Goal: Check status: Check status

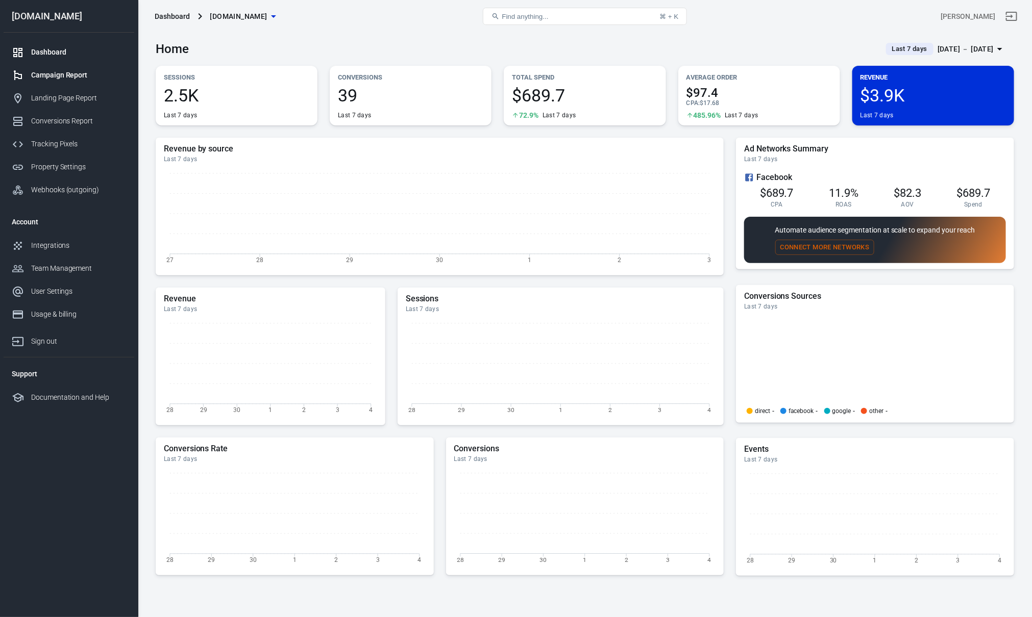
click at [53, 80] on div "Campaign Report" at bounding box center [78, 75] width 95 height 11
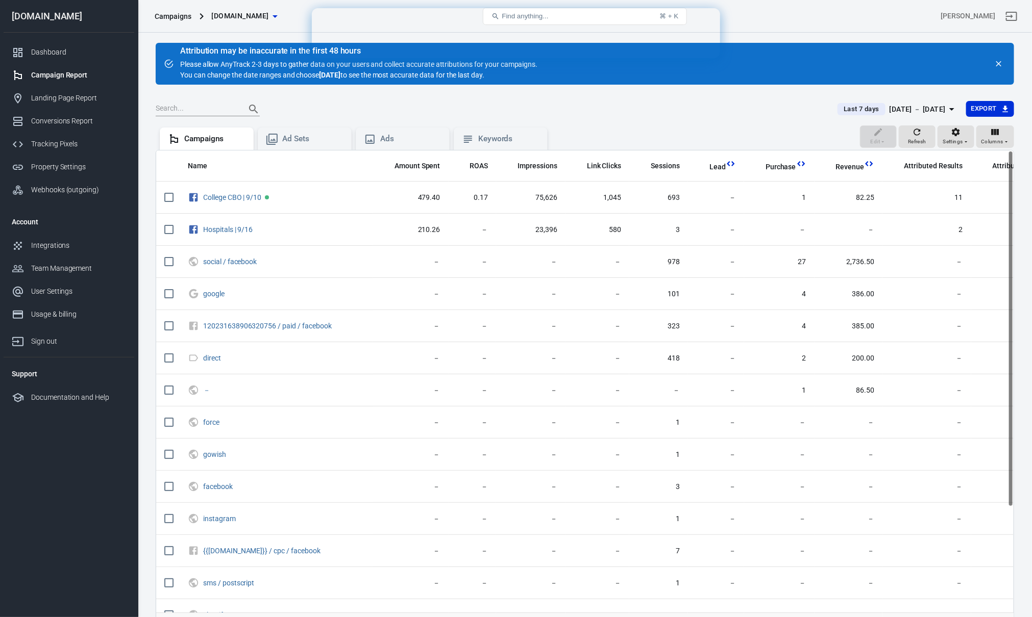
click at [924, 103] on div "[DATE] － [DATE]" at bounding box center [918, 109] width 56 height 13
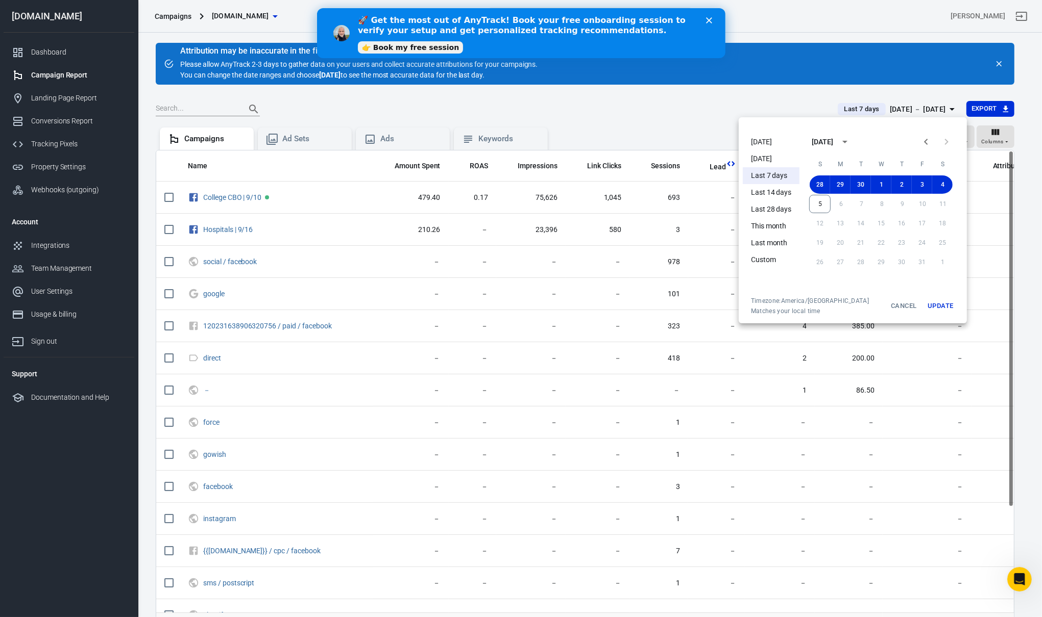
click at [775, 143] on li "[DATE]" at bounding box center [771, 142] width 57 height 17
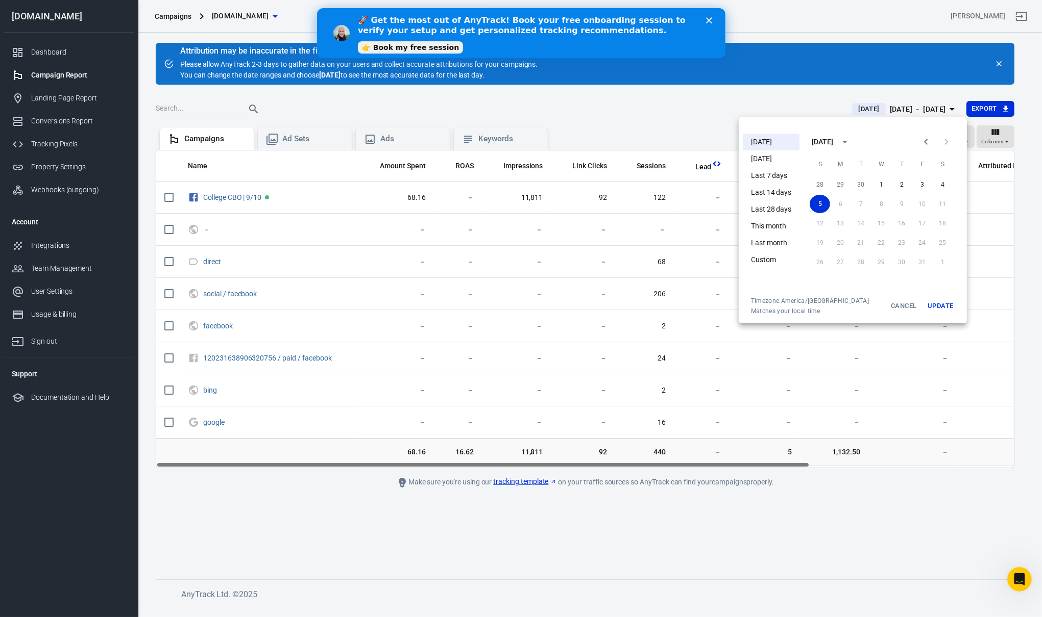
click at [499, 332] on div at bounding box center [521, 308] width 1042 height 617
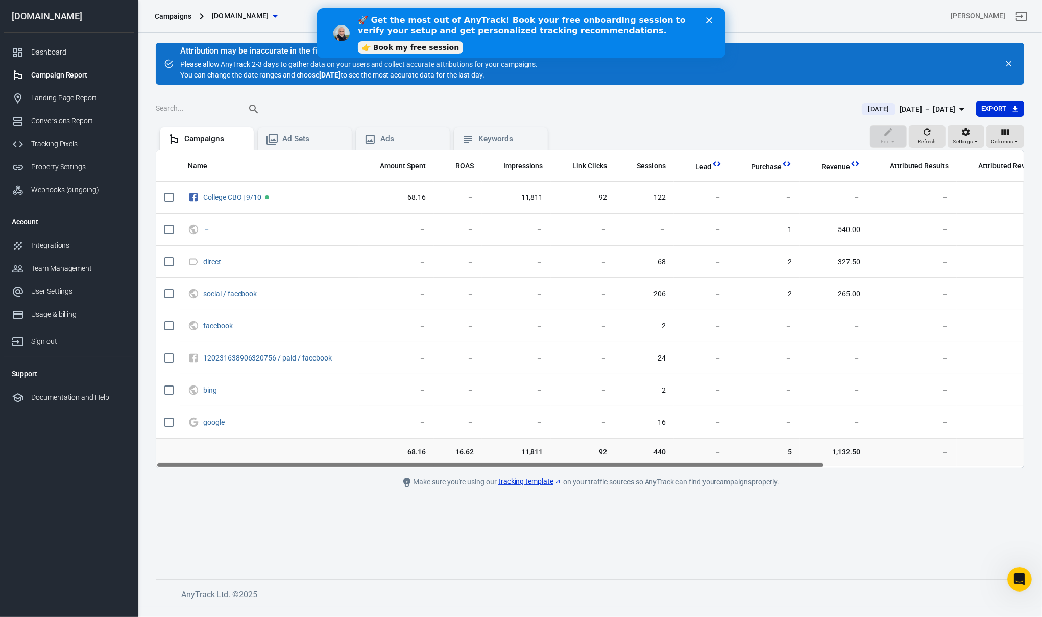
drag, startPoint x: 714, startPoint y: 461, endPoint x: 553, endPoint y: 458, distance: 161.3
click at [553, 458] on div "Name Amount Spent ROAS Impressions Link Clicks Sessions Lead Purchase Revenue A…" at bounding box center [590, 309] width 868 height 318
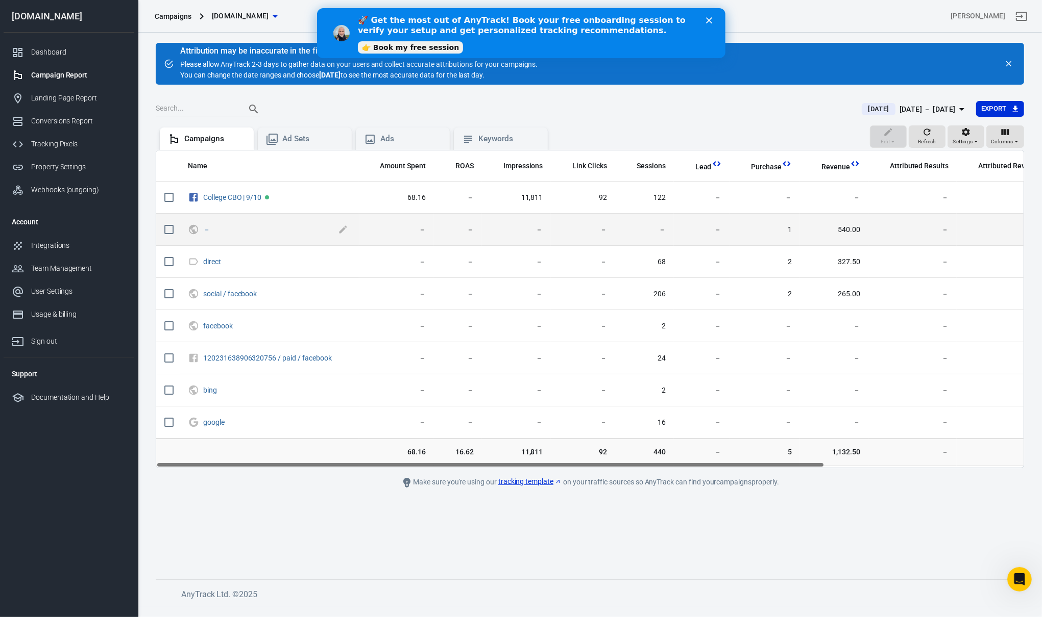
click at [211, 232] on span "－" at bounding box center [269, 230] width 132 height 10
click at [204, 231] on link "－" at bounding box center [206, 230] width 7 height 8
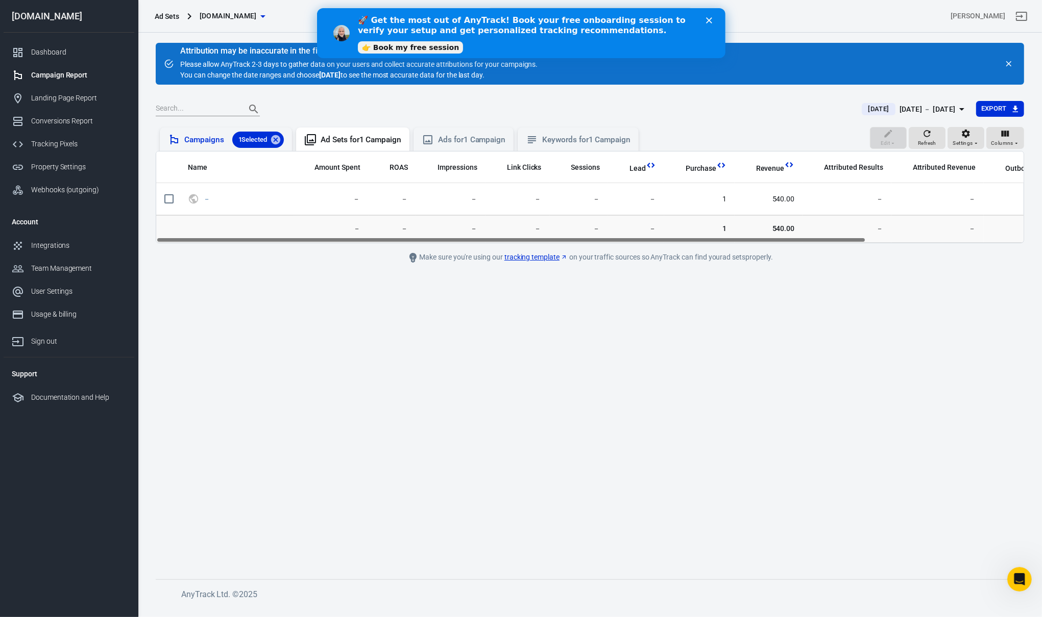
click at [214, 145] on div "Campaigns 1 Selected" at bounding box center [234, 140] width 100 height 16
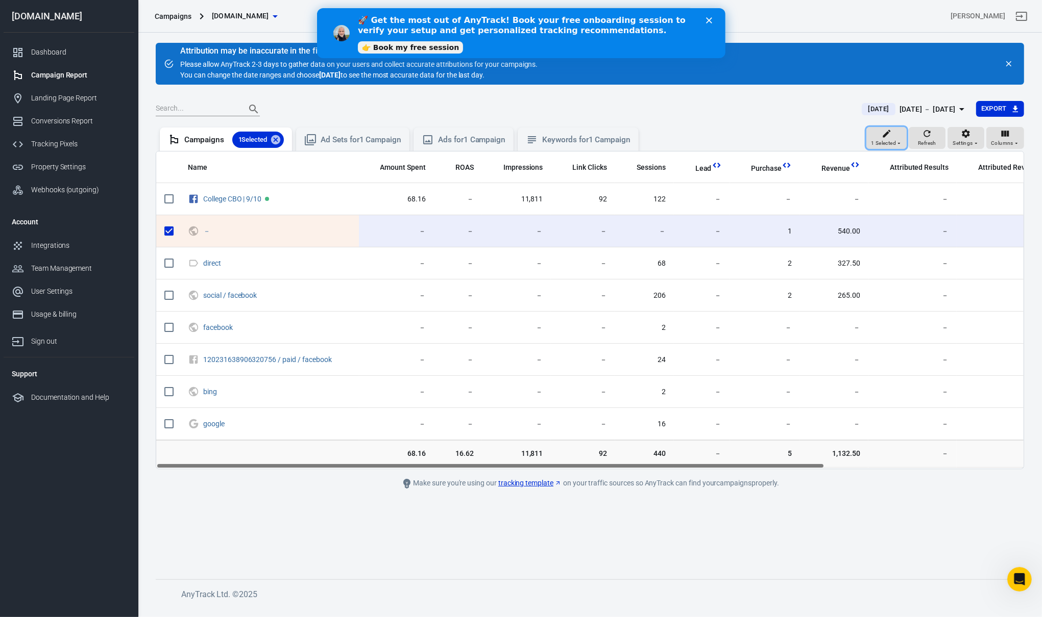
click at [885, 135] on icon "button" at bounding box center [886, 134] width 10 height 10
click at [910, 236] on p "Archive" at bounding box center [907, 235] width 23 height 11
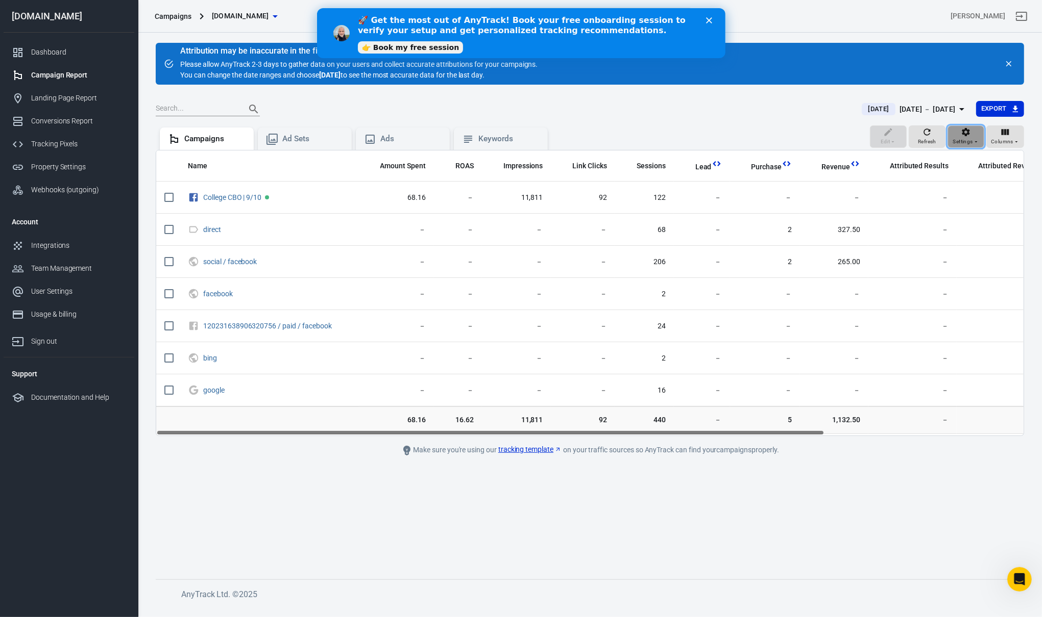
click at [959, 131] on div "Settings" at bounding box center [966, 136] width 26 height 19
click at [952, 156] on p "Show archived" at bounding box center [953, 161] width 46 height 11
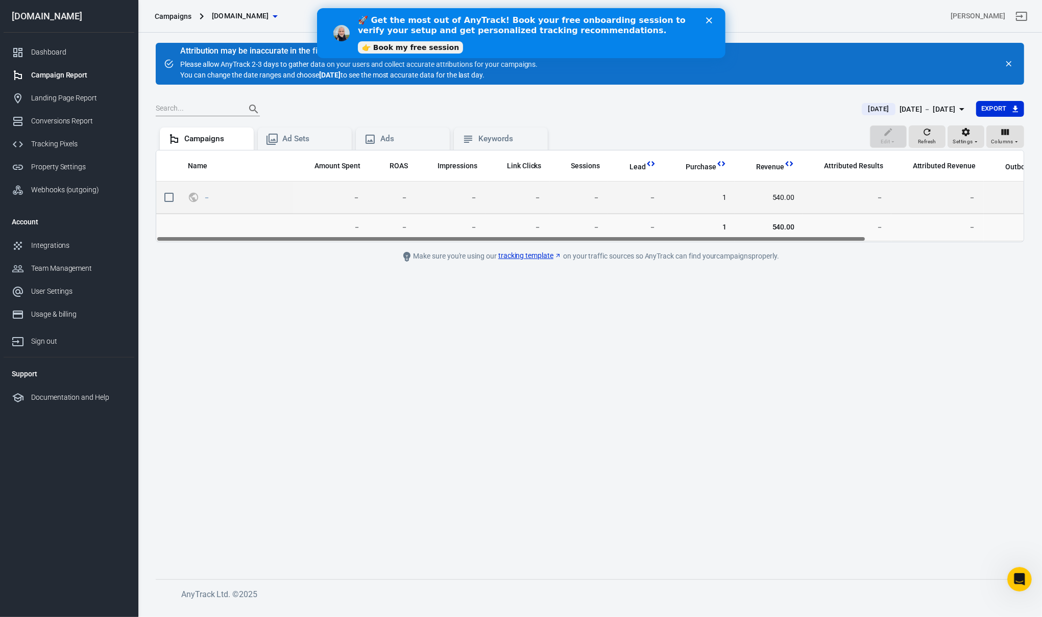
click at [170, 209] on td "scrollable content" at bounding box center [167, 198] width 23 height 32
click at [168, 193] on input "scrollable content" at bounding box center [168, 197] width 21 height 21
checkbox input "true"
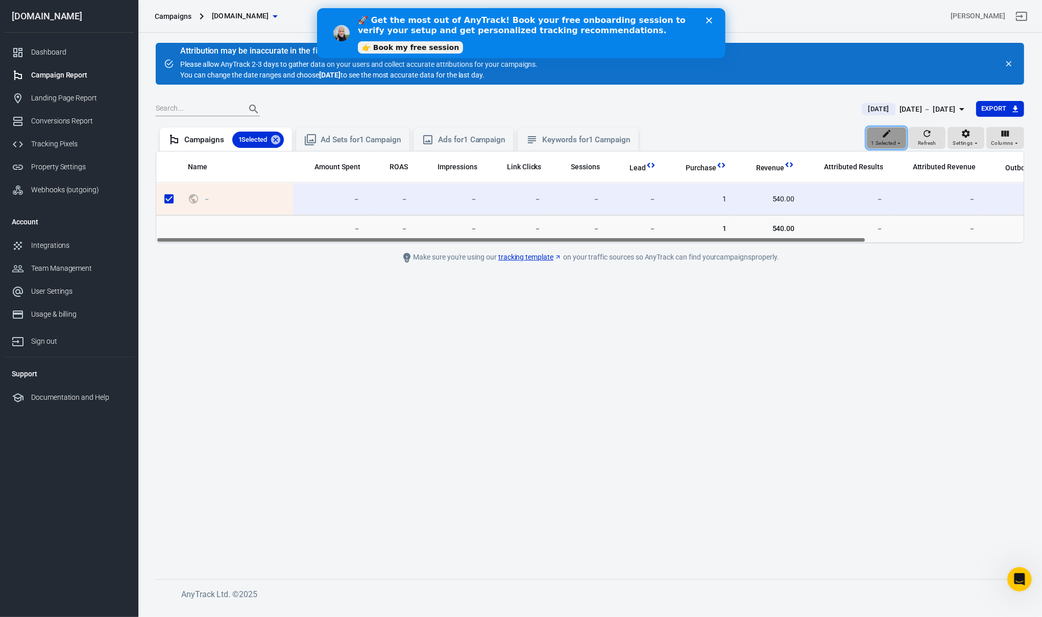
click at [872, 133] on div "1 Selected" at bounding box center [886, 138] width 31 height 19
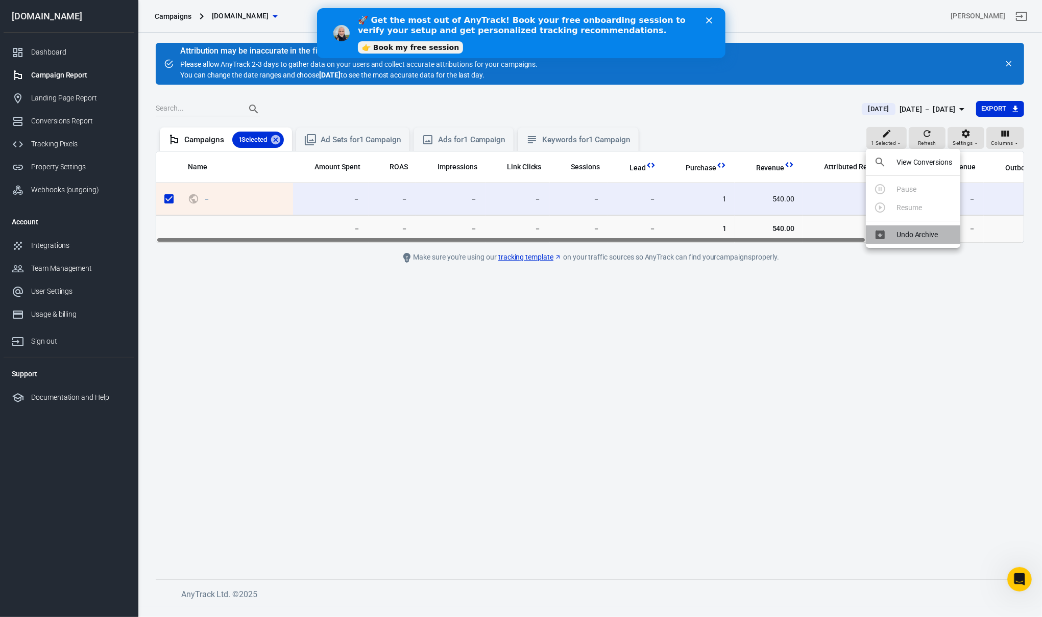
click at [913, 238] on p "Undo Archive" at bounding box center [916, 235] width 41 height 11
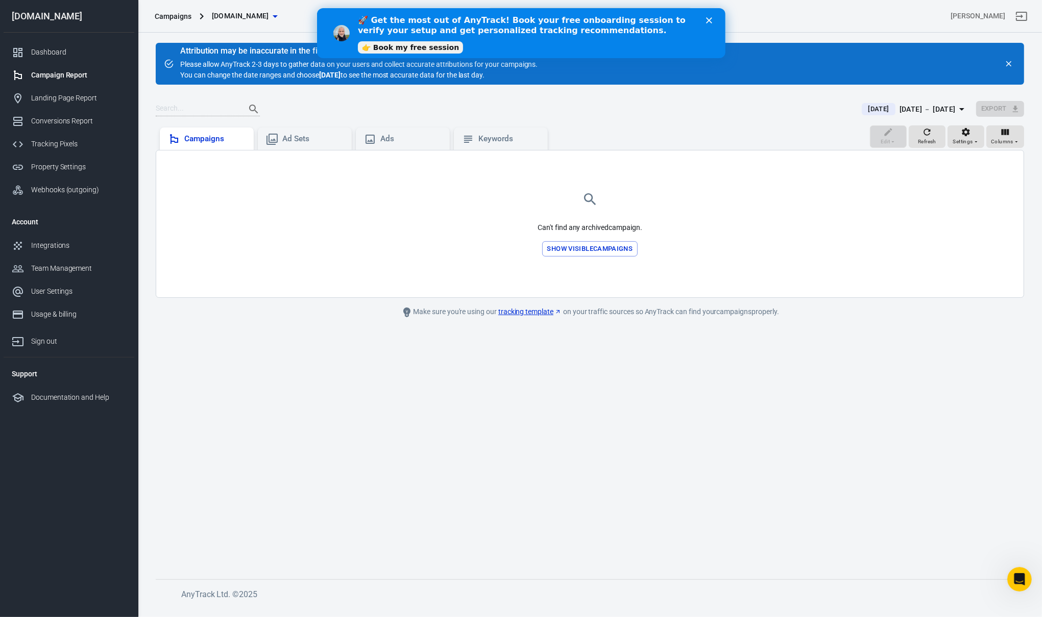
click at [237, 139] on div "Campaigns" at bounding box center [214, 139] width 61 height 11
click at [585, 258] on div "Can't find any archived campaign . Show visible campaigns" at bounding box center [589, 224] width 867 height 147
click at [591, 249] on button "Show visible campaigns" at bounding box center [590, 249] width 96 height 16
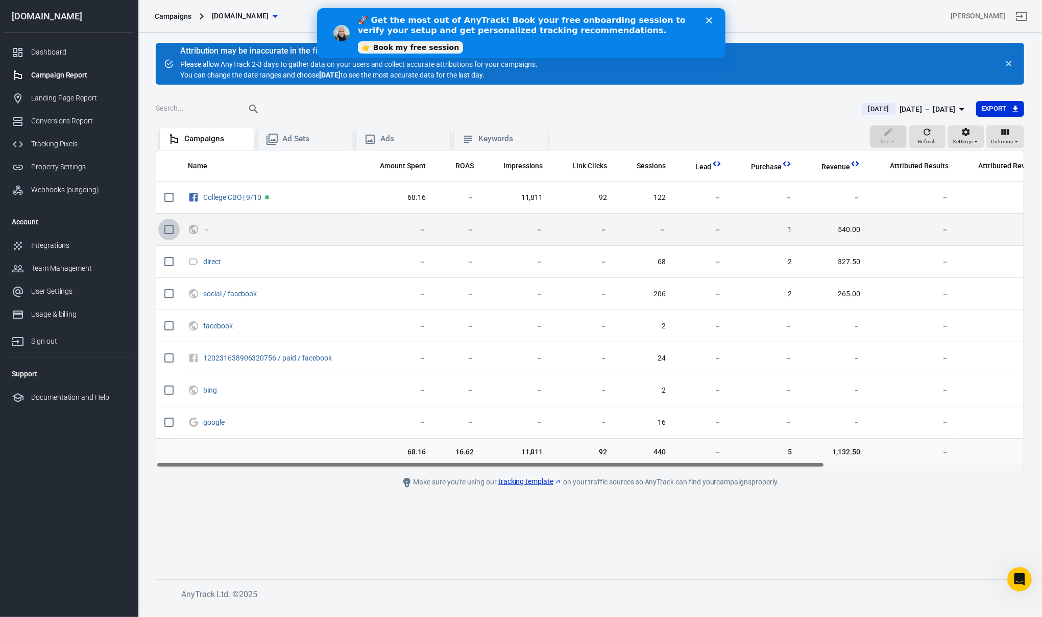
click at [171, 235] on input "scrollable content" at bounding box center [168, 229] width 21 height 21
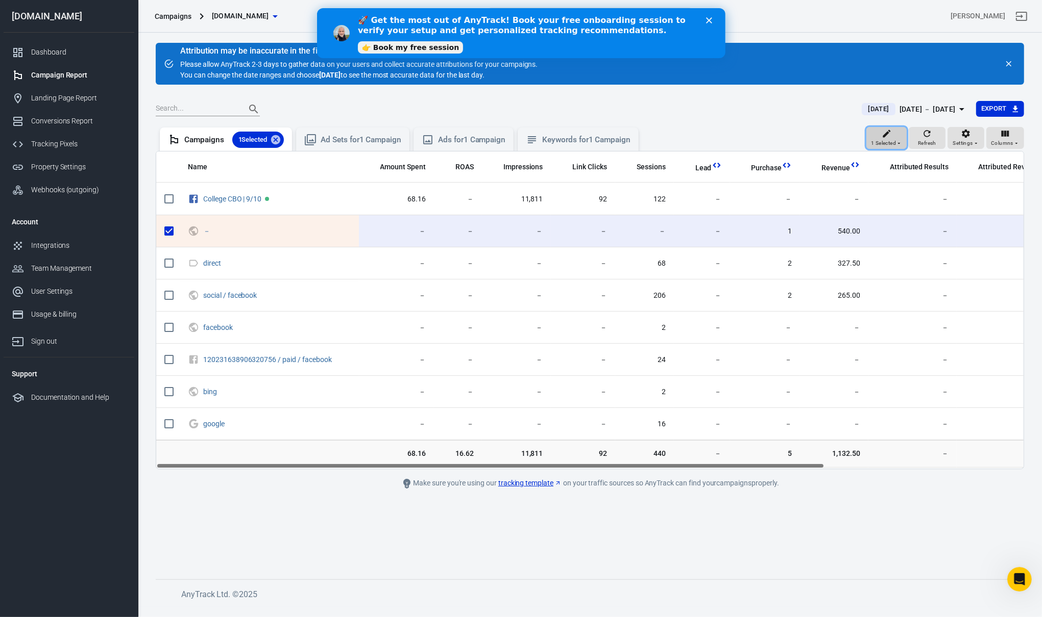
click at [884, 142] on span "1 Selected" at bounding box center [883, 143] width 25 height 9
drag, startPoint x: 915, startPoint y: 168, endPoint x: 905, endPoint y: 174, distance: 11.0
click at [915, 168] on li "View Conversions" at bounding box center [913, 162] width 94 height 18
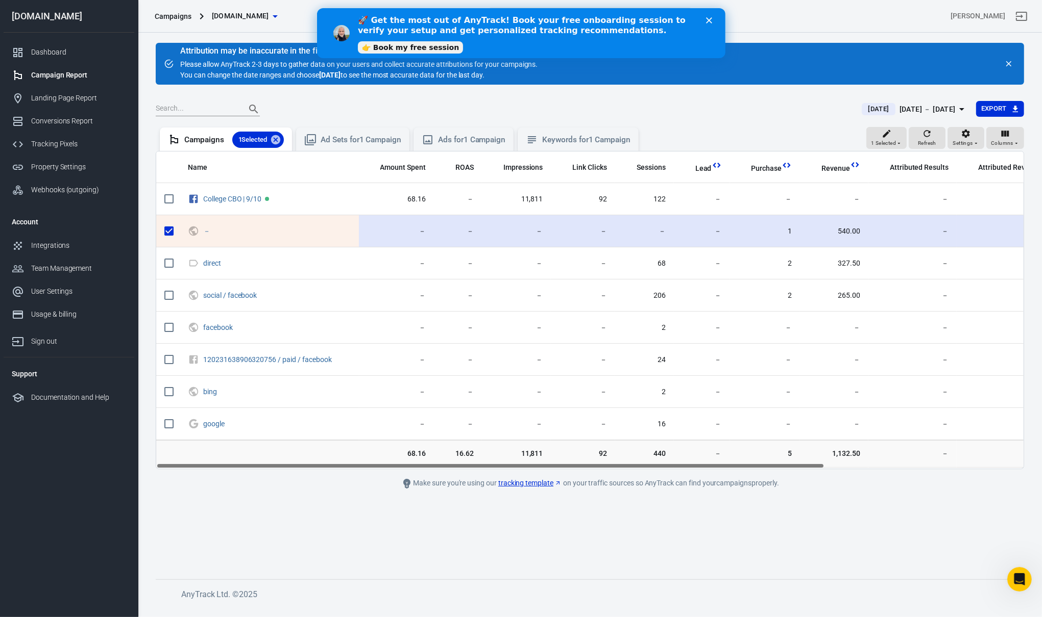
click at [171, 230] on input "scrollable content" at bounding box center [168, 230] width 21 height 21
checkbox input "false"
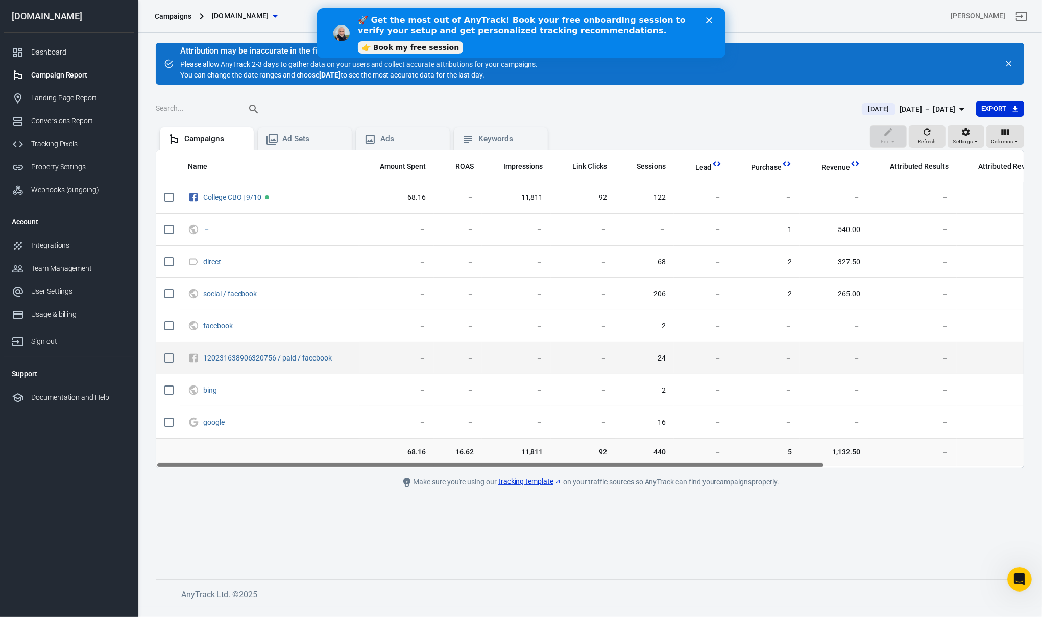
click at [715, 353] on td "－" at bounding box center [702, 358] width 56 height 32
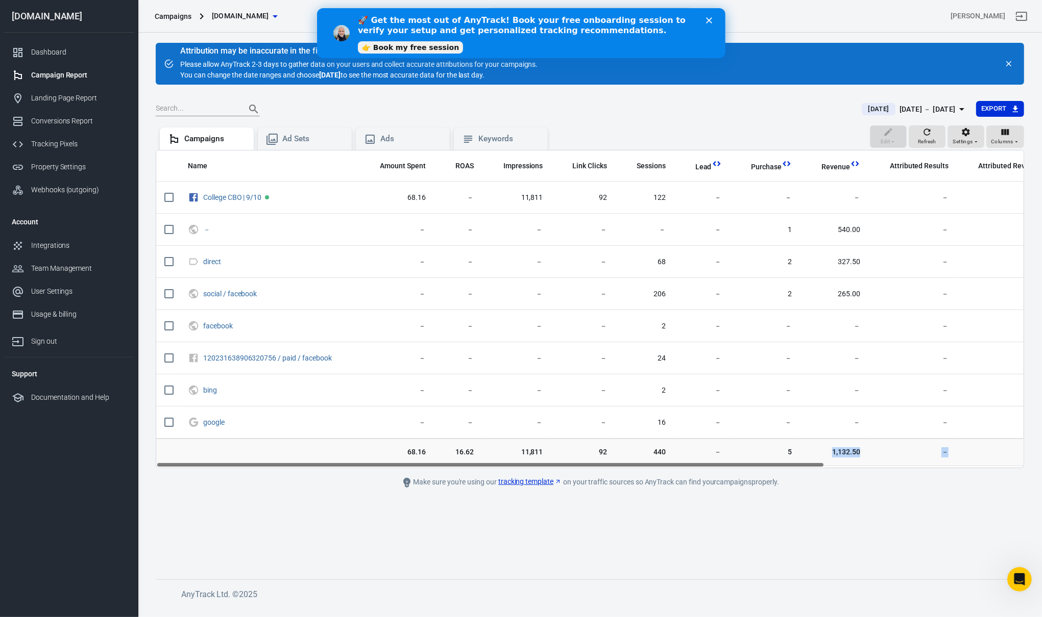
drag, startPoint x: 713, startPoint y: 468, endPoint x: 746, endPoint y: 466, distance: 32.7
click at [745, 466] on main "Attribution may be inaccurate in the first 48 hours Please allow AnyTrack 2-3 d…" at bounding box center [590, 303] width 868 height 521
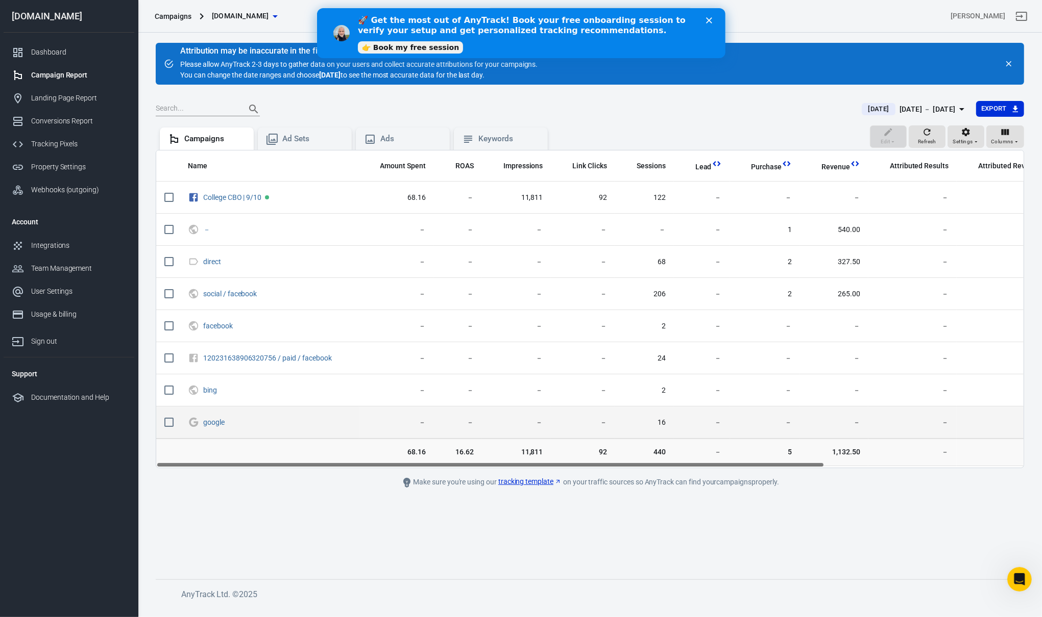
drag, startPoint x: 770, startPoint y: 464, endPoint x: 471, endPoint y: 410, distance: 303.8
click at [510, 446] on div "Name Amount Spent ROAS Impressions Link Clicks Sessions Lead Purchase Revenue A…" at bounding box center [590, 309] width 868 height 318
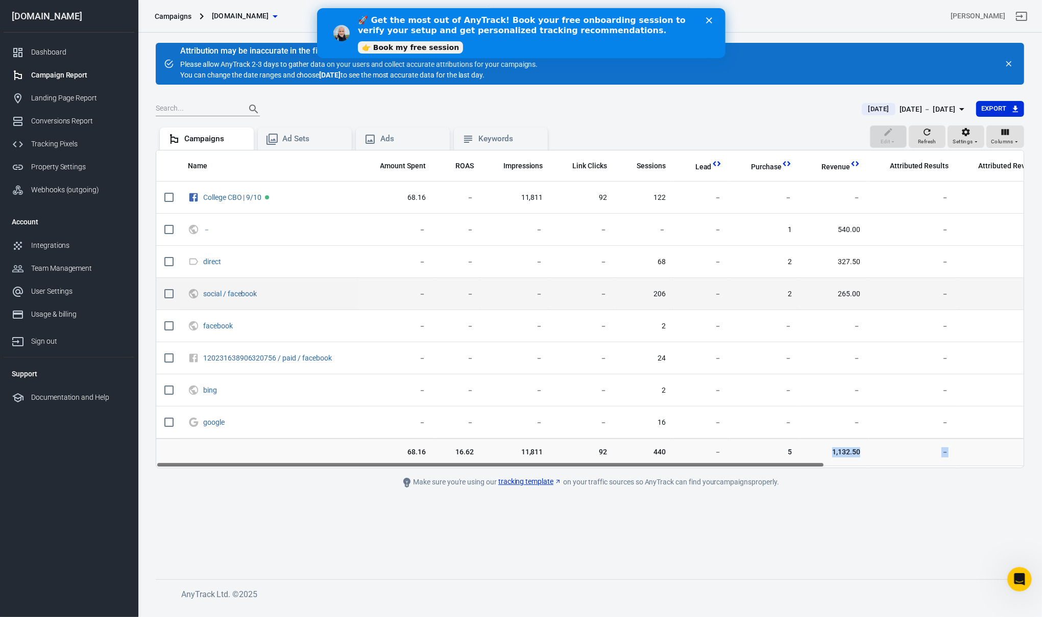
click at [733, 305] on td "2" at bounding box center [765, 294] width 70 height 32
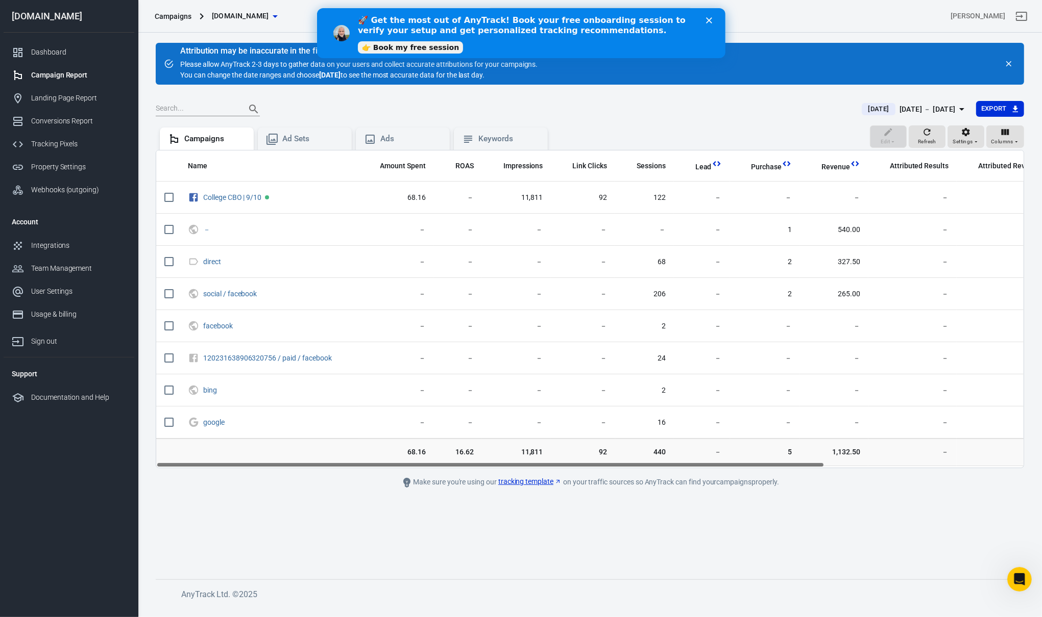
click at [927, 120] on div "[DATE] [DATE] － [DATE] Export" at bounding box center [590, 113] width 868 height 25
click at [933, 107] on div "[DATE] － [DATE]" at bounding box center [927, 109] width 56 height 13
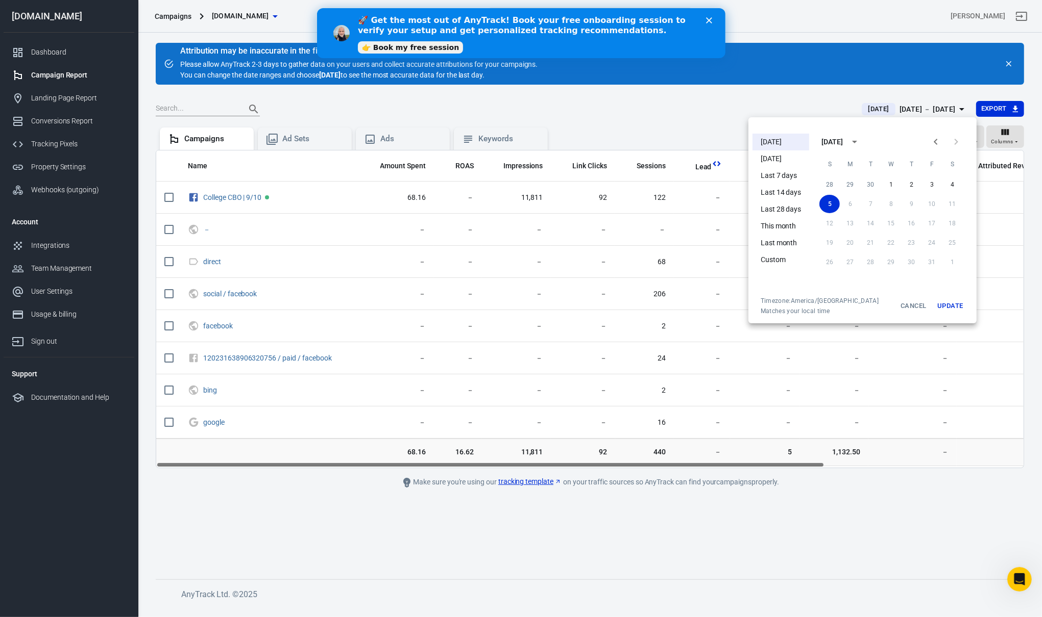
click at [784, 152] on li "[DATE]" at bounding box center [780, 159] width 57 height 17
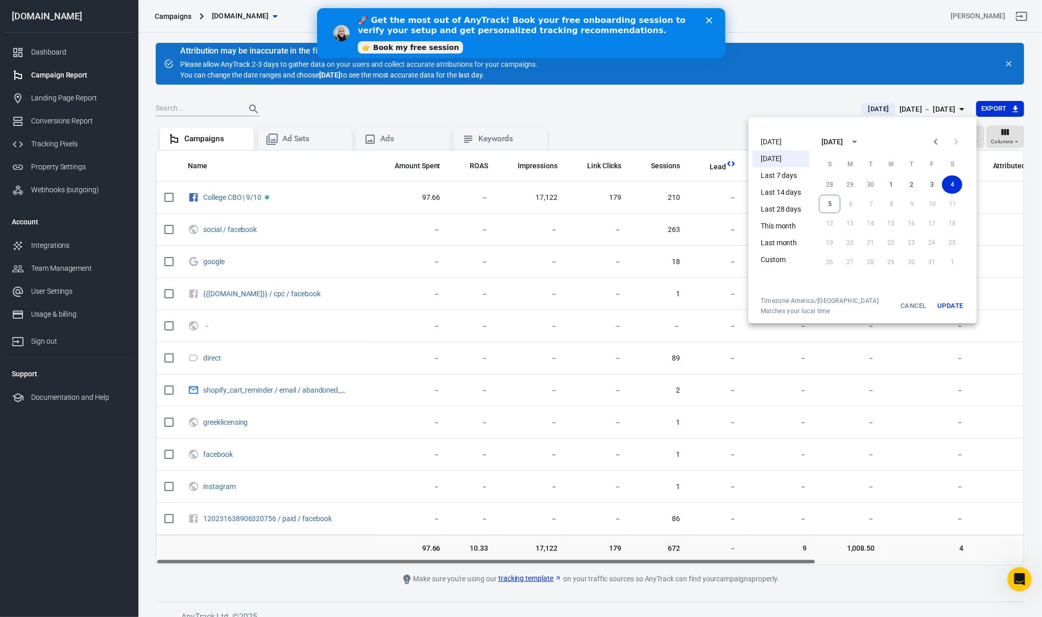
click at [567, 302] on div at bounding box center [521, 308] width 1042 height 617
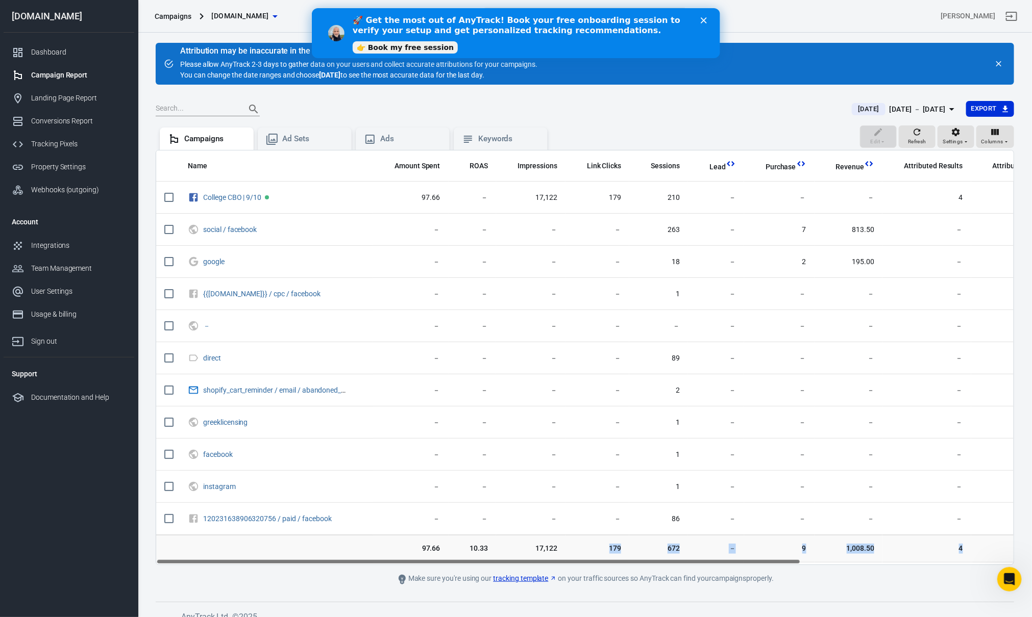
drag, startPoint x: 531, startPoint y: 566, endPoint x: 504, endPoint y: 564, distance: 27.1
click at [504, 564] on main "Attribution may be inaccurate in the first 48 hours Please allow AnyTrack 2-3 d…" at bounding box center [585, 314] width 858 height 543
drag, startPoint x: 509, startPoint y: 562, endPoint x: 506, endPoint y: 555, distance: 8.0
click at [506, 555] on div "Name Amount Spent ROAS Impressions Link Clicks Sessions Lead Purchase Revenue A…" at bounding box center [585, 357] width 858 height 415
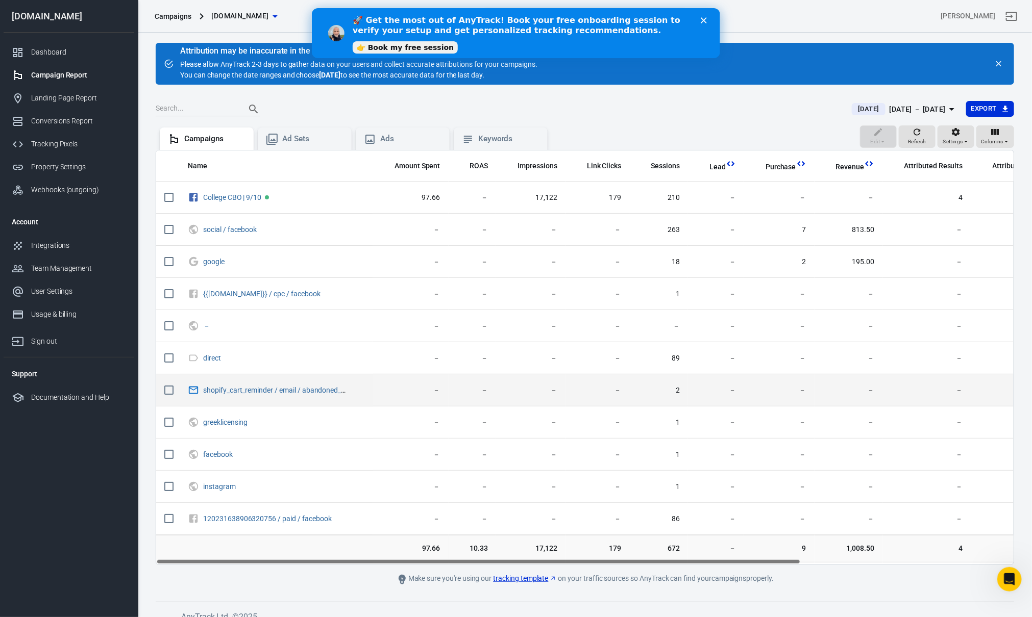
click at [673, 378] on td "2" at bounding box center [658, 391] width 59 height 32
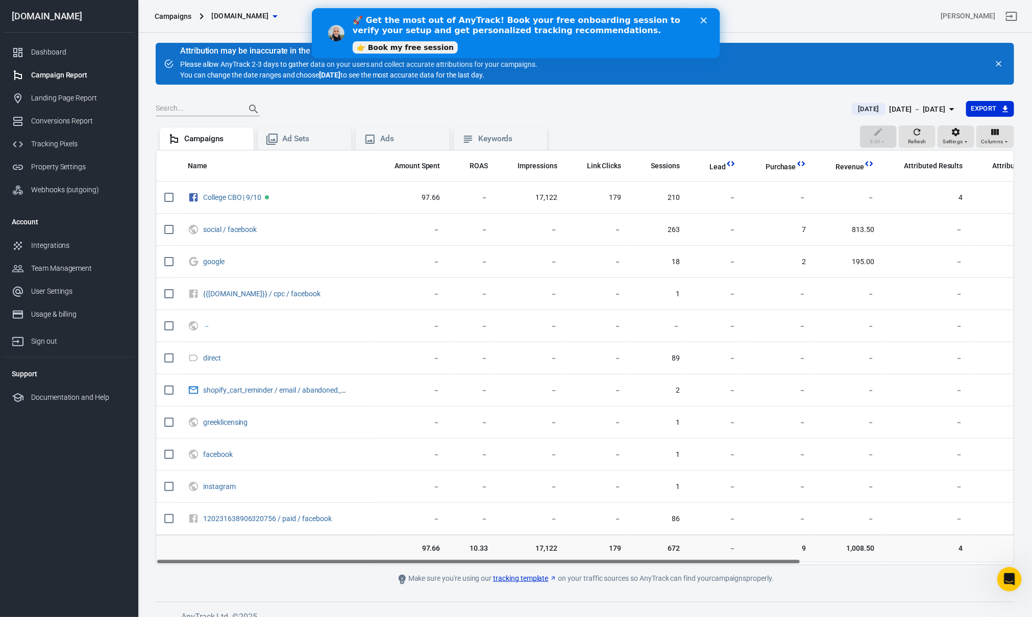
drag, startPoint x: 822, startPoint y: 176, endPoint x: 834, endPoint y: 181, distance: 12.6
click at [832, 178] on tr "Name Amount Spent ROAS Impressions Link Clicks Sessions Lead Purchase Revenue A…" at bounding box center [730, 167] width 1149 height 32
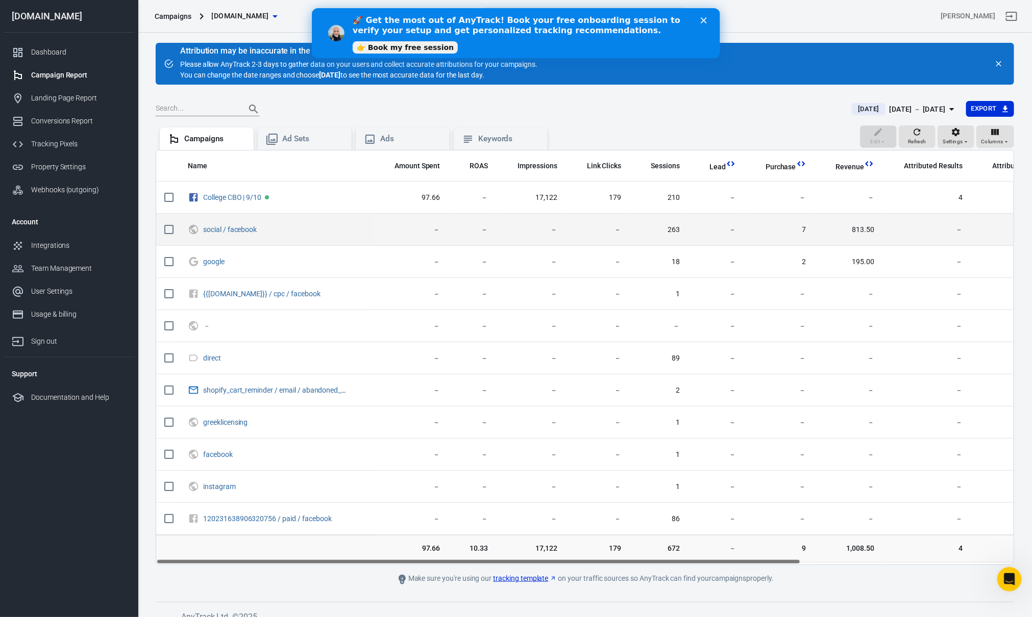
click at [645, 231] on span "263" at bounding box center [658, 230] width 42 height 10
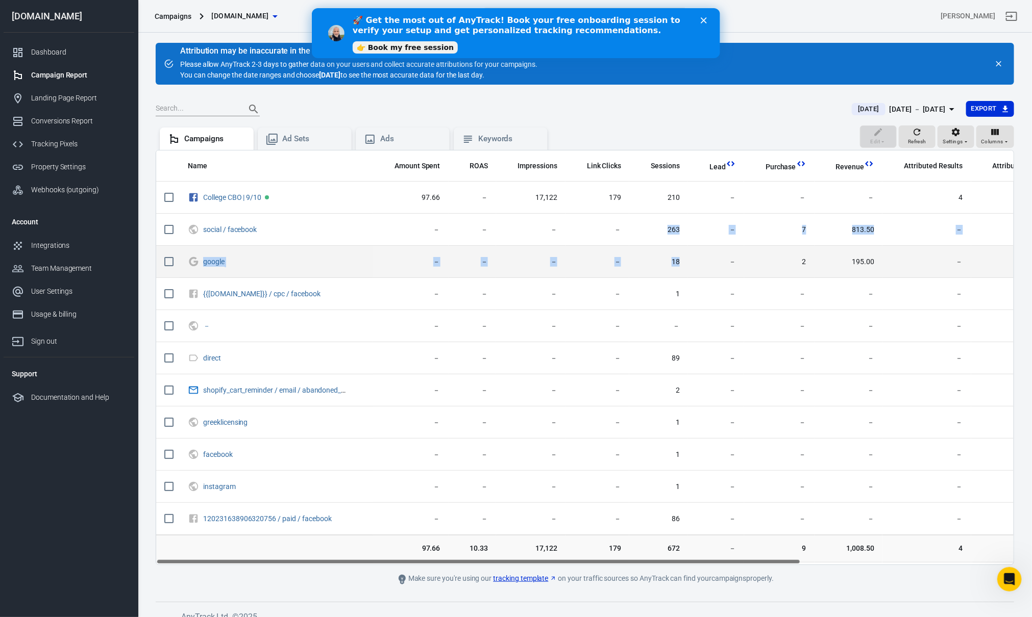
drag, startPoint x: 645, startPoint y: 217, endPoint x: 728, endPoint y: 262, distance: 94.3
click at [710, 258] on tbody "College CBO | 9/10 97.66 － 17,122 179 210 － － － 4 432.50 － － 19 social / facebo…" at bounding box center [730, 359] width 1149 height 354
click at [728, 262] on span "－" at bounding box center [716, 262] width 40 height 10
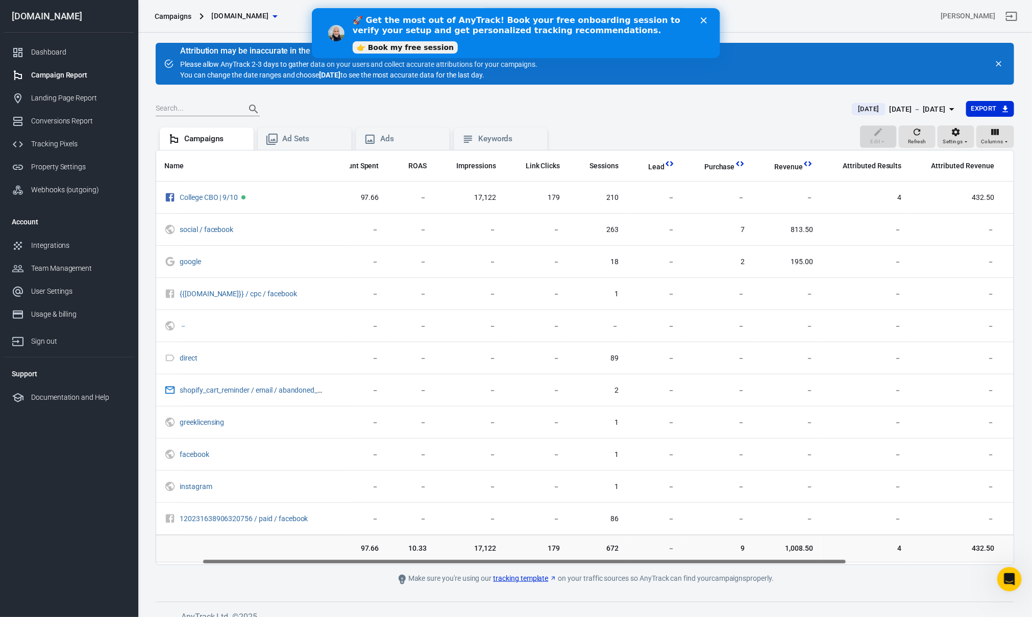
drag, startPoint x: 567, startPoint y: 562, endPoint x: 614, endPoint y: 562, distance: 47.0
click at [614, 562] on div "Name Amount Spent ROAS Impressions Link Clicks Sessions Lead Purchase Revenue A…" at bounding box center [584, 358] width 857 height 414
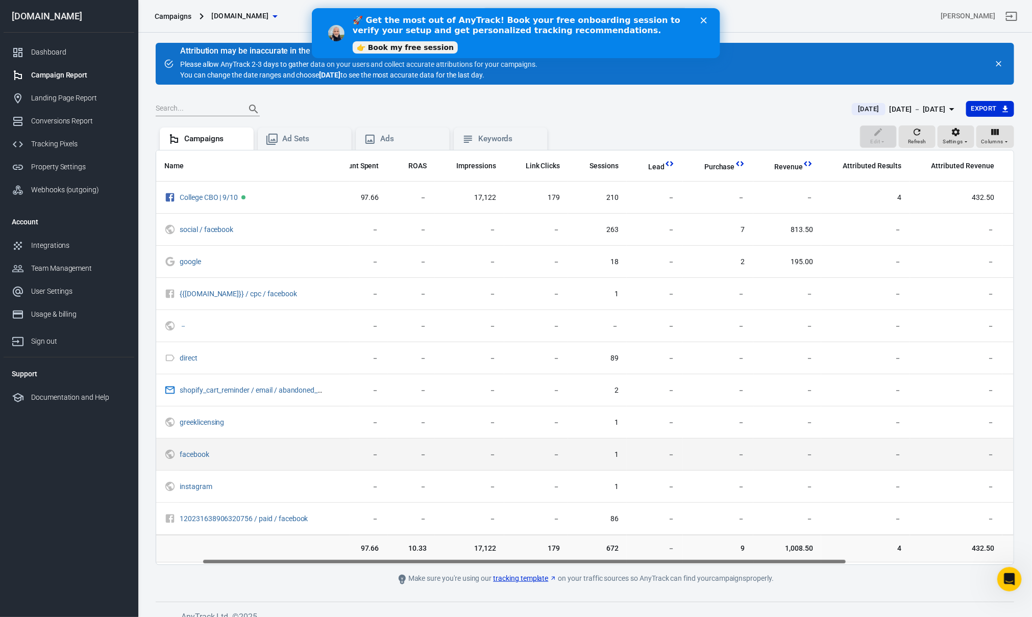
scroll to position [0, 80]
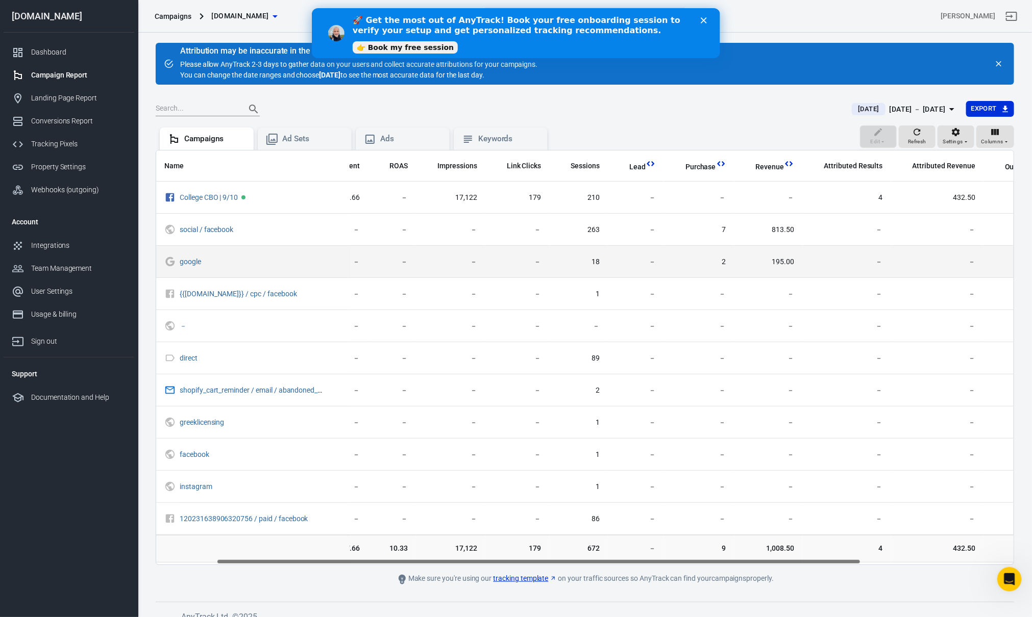
drag, startPoint x: 831, startPoint y: 447, endPoint x: 917, endPoint y: 258, distance: 207.1
click at [832, 447] on td "－" at bounding box center [846, 455] width 88 height 32
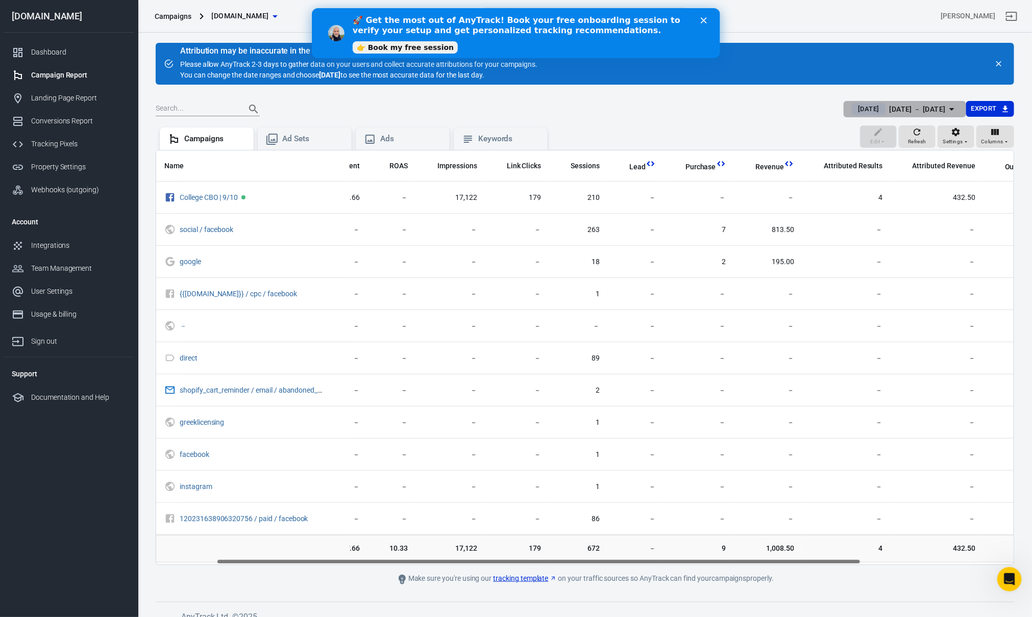
click at [913, 114] on div "[DATE] － [DATE]" at bounding box center [918, 109] width 56 height 13
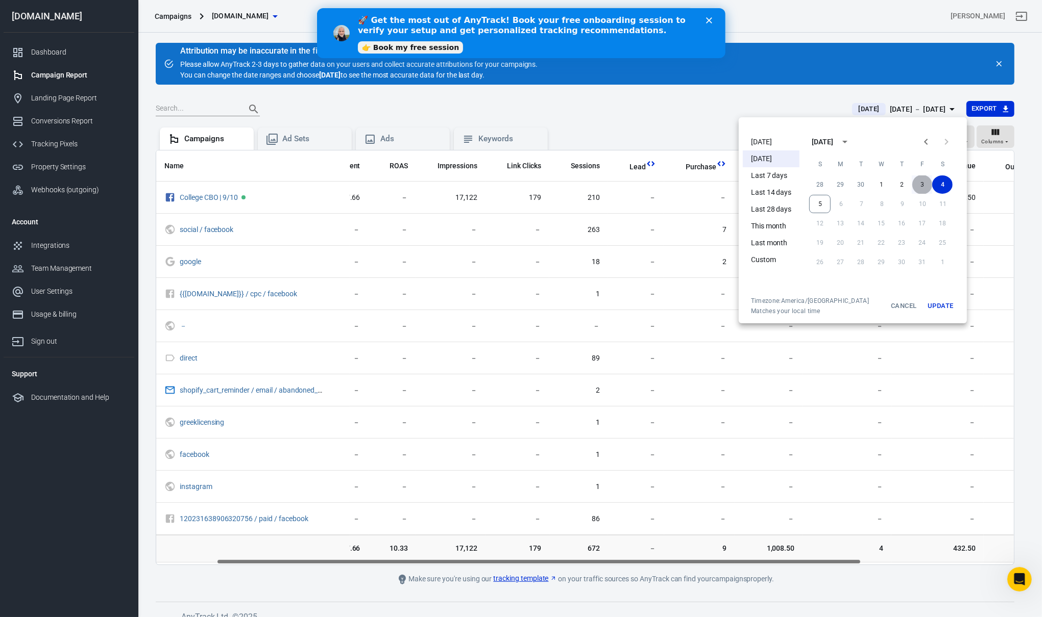
click at [924, 182] on button "3" at bounding box center [921, 185] width 20 height 18
click at [941, 307] on button "Update" at bounding box center [940, 306] width 33 height 18
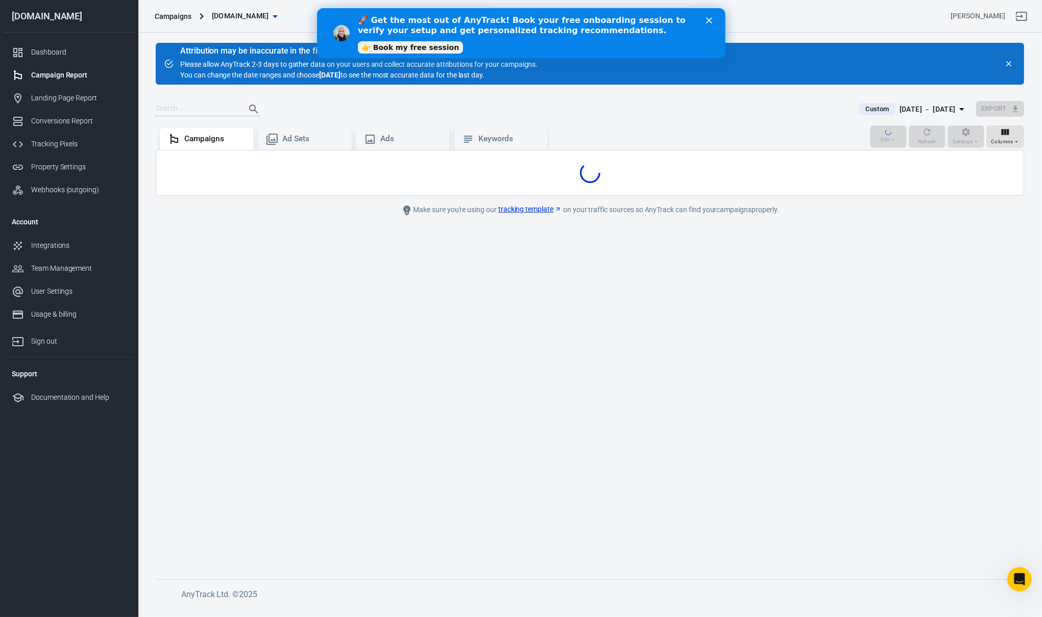
click at [674, 397] on main "Attribution may be inaccurate in the first 48 hours Please allow AnyTrack 2-3 d…" at bounding box center [590, 303] width 868 height 521
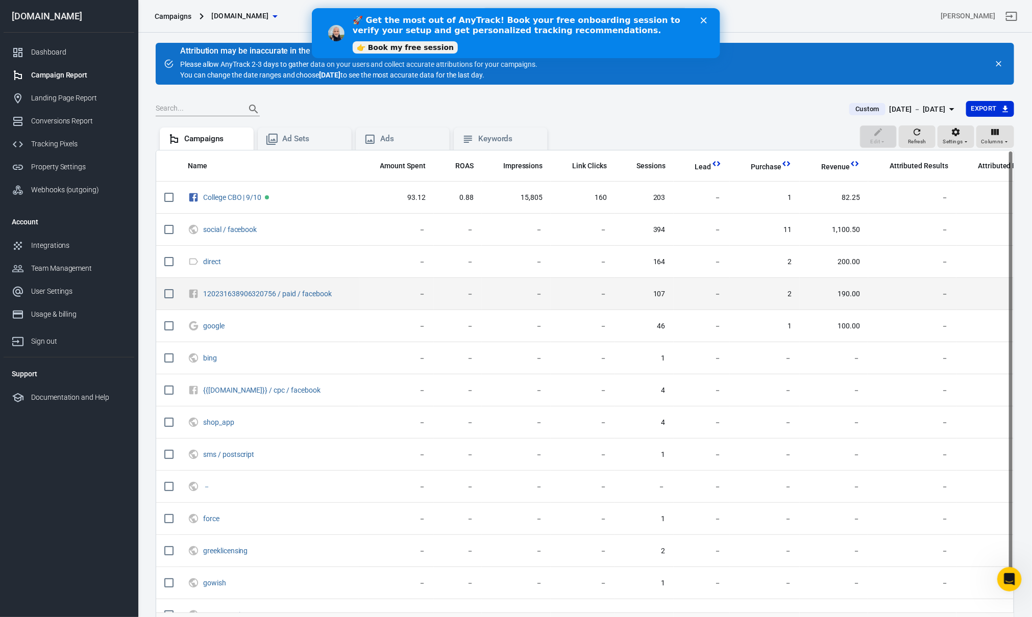
click at [819, 297] on span "190.00" at bounding box center [834, 294] width 52 height 10
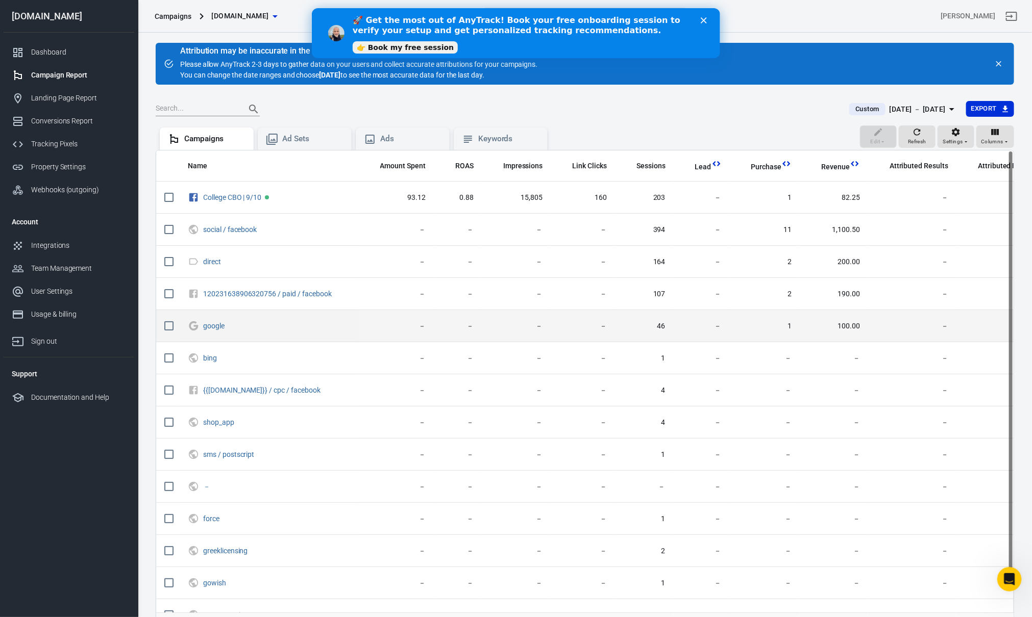
click at [846, 325] on span "100.00" at bounding box center [834, 327] width 52 height 10
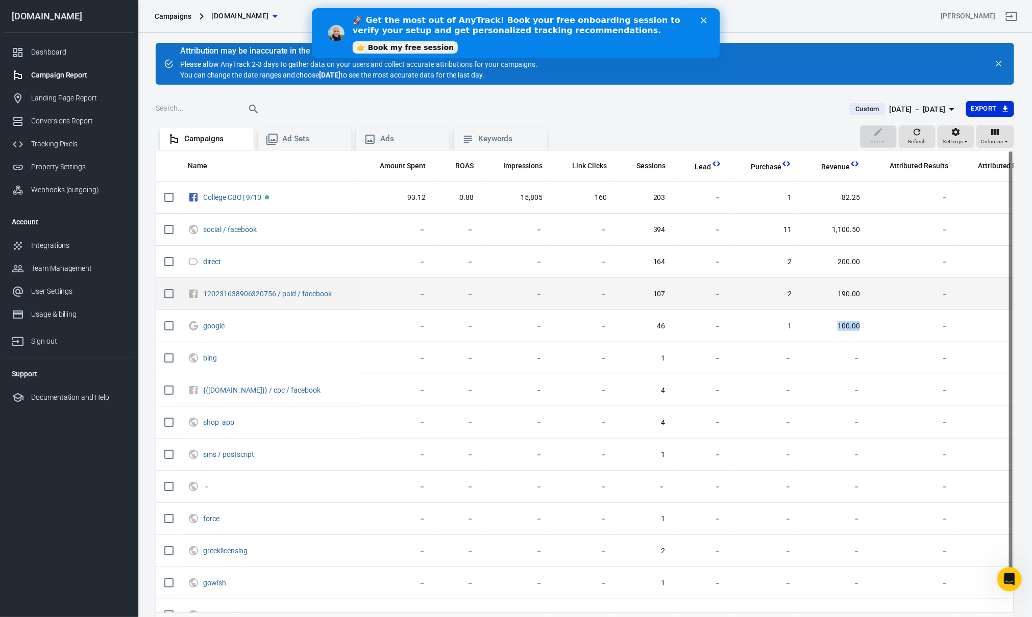
click at [852, 299] on span "190.00" at bounding box center [834, 294] width 52 height 10
click at [861, 300] on td "190.00" at bounding box center [834, 294] width 68 height 32
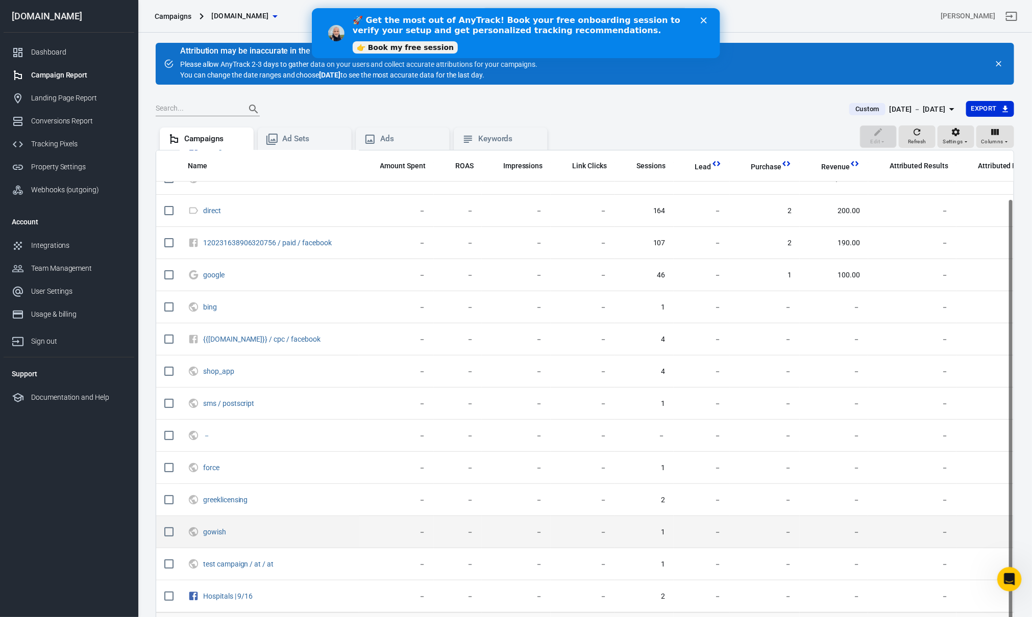
scroll to position [88, 0]
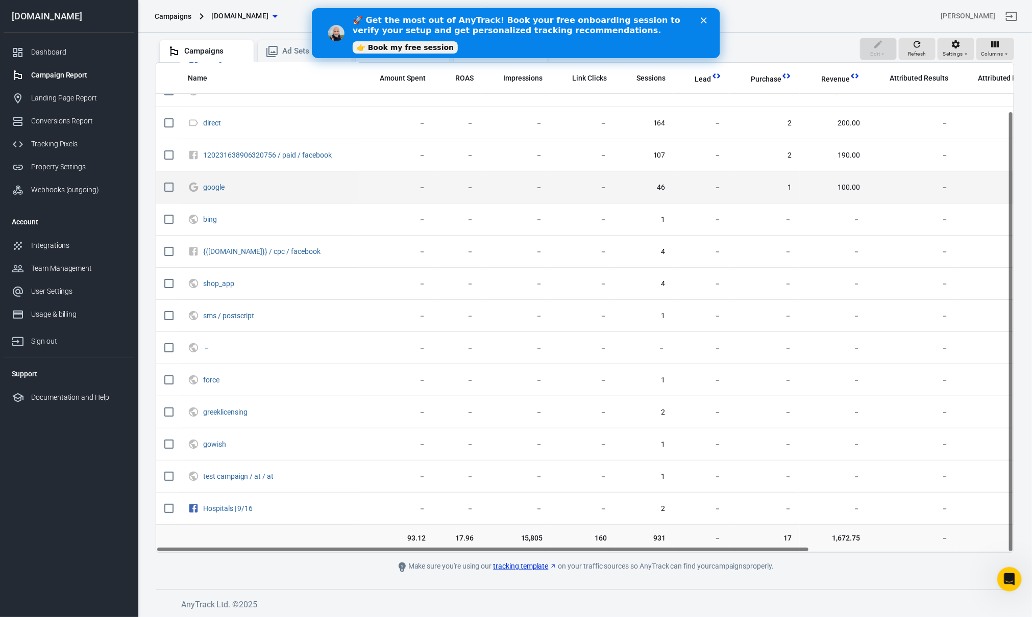
click at [270, 174] on td "google" at bounding box center [269, 187] width 179 height 32
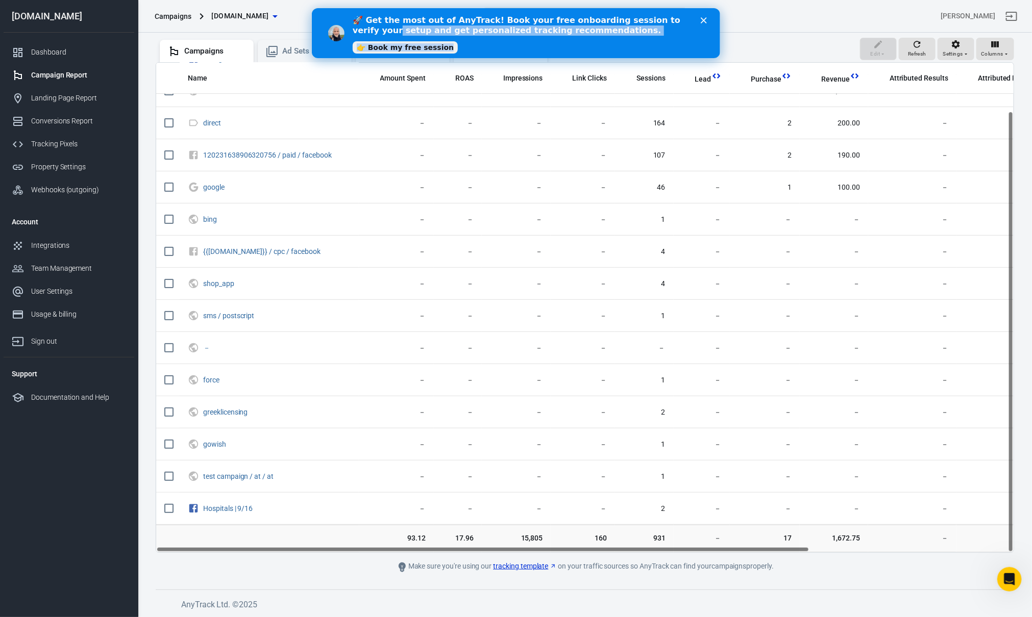
click at [700, 22] on div "🚀 Get the most out of AnyTrack! Book your free onboarding session to verify you…" at bounding box center [515, 33] width 408 height 42
click at [702, 22] on icon "Close" at bounding box center [703, 20] width 6 height 6
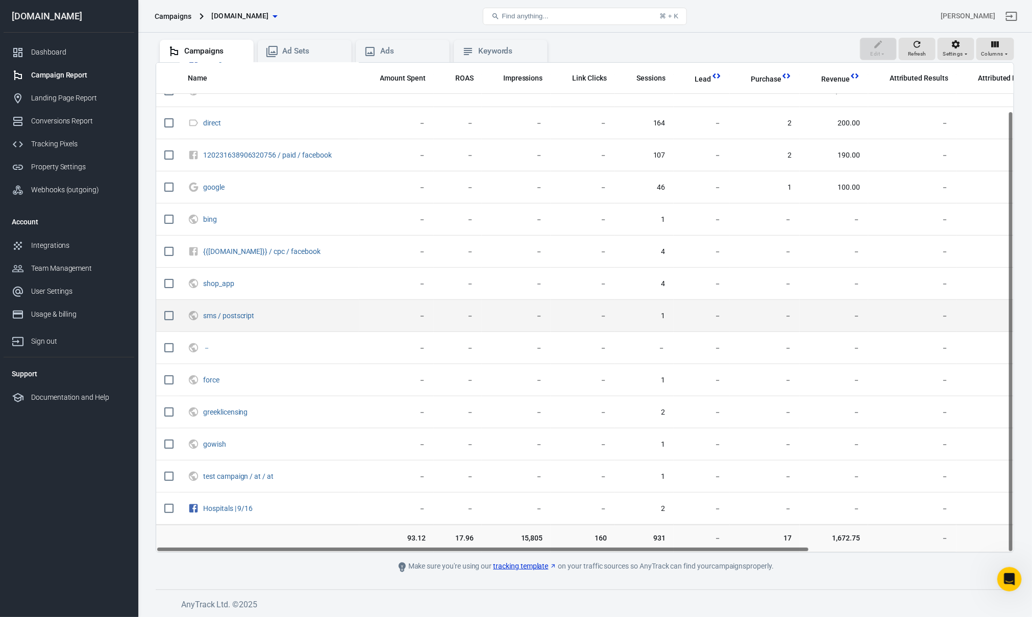
scroll to position [0, 0]
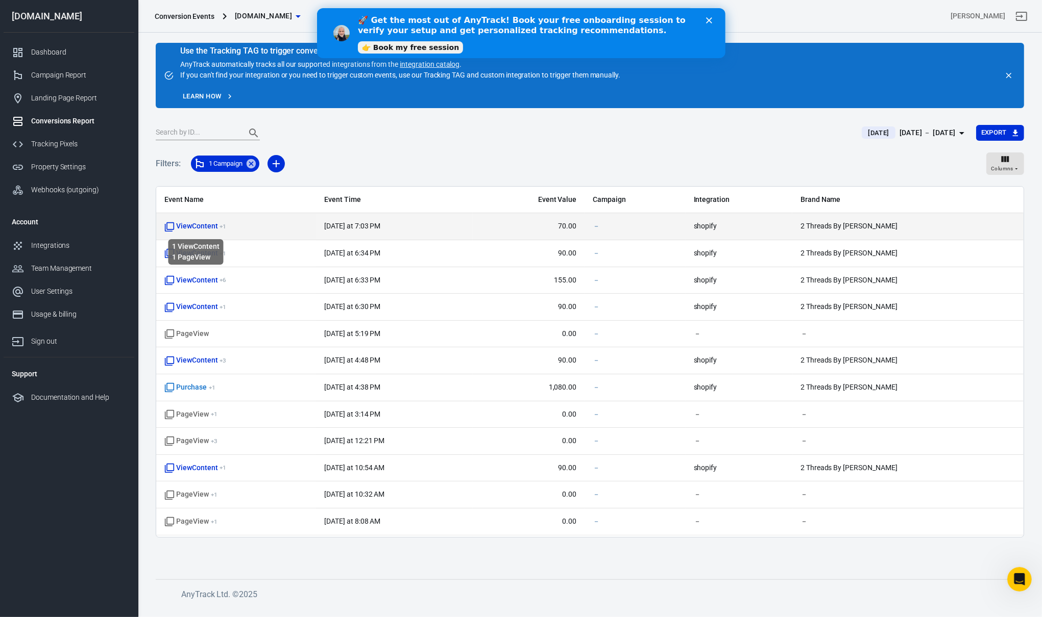
click at [201, 223] on span "ViewContent + 1" at bounding box center [195, 226] width 62 height 10
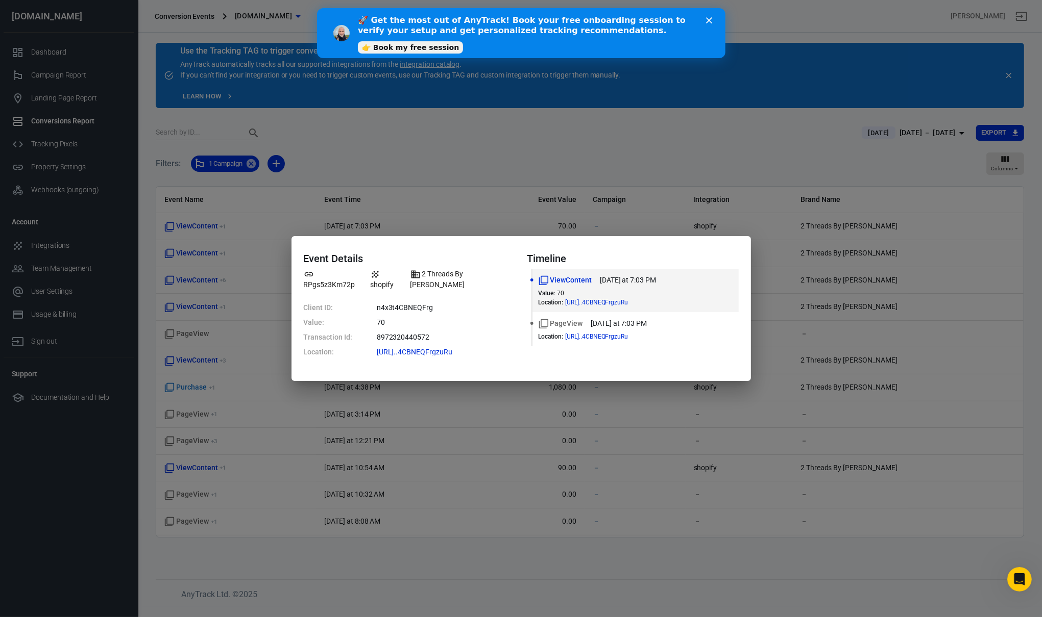
click at [200, 243] on div "Event Details RPgs5z3Km72p shopify 2 Threads By Edmonds Client ID: n4x3t4CBNEQF…" at bounding box center [521, 308] width 1042 height 617
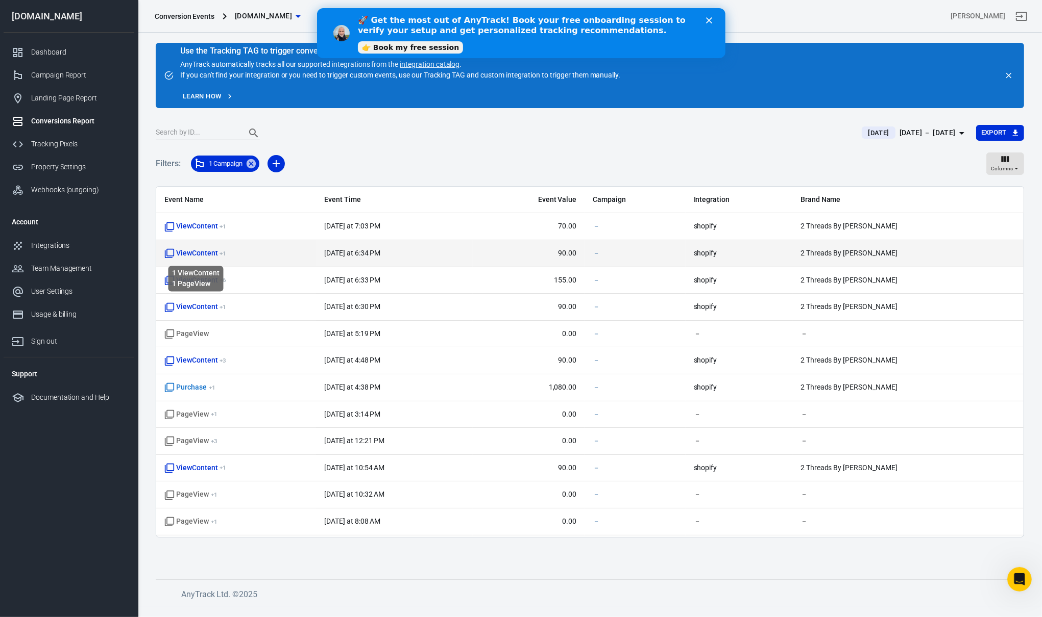
click at [192, 254] on span "ViewContent + 1" at bounding box center [195, 254] width 62 height 10
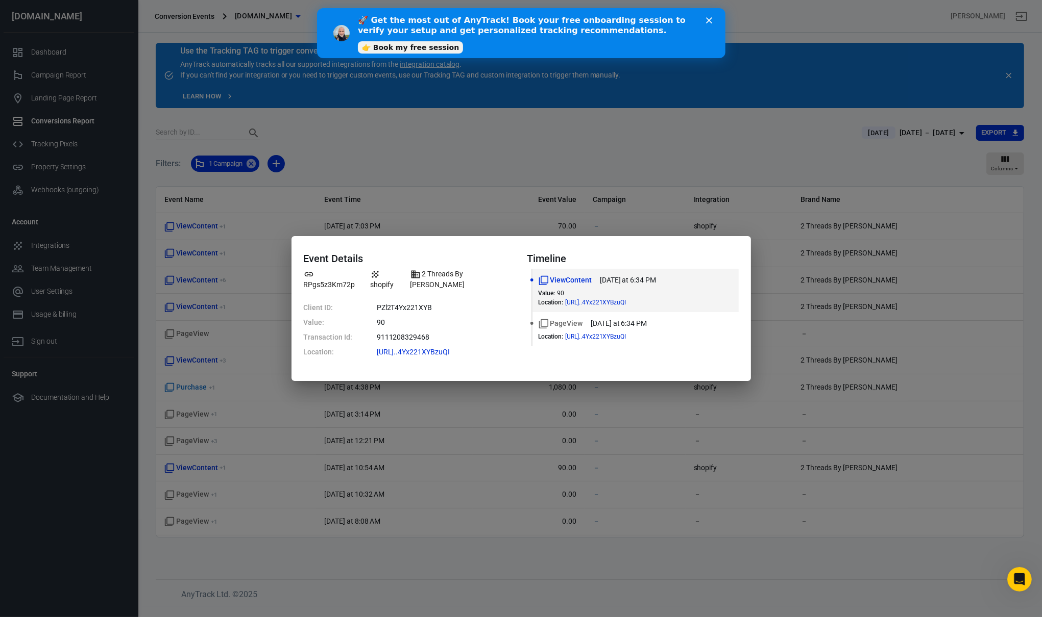
click at [205, 251] on div "Event Details RPgs5z3Km72p shopify 2 Threads By Edmonds Client ID: PZl2T4Yx221X…" at bounding box center [521, 308] width 1042 height 617
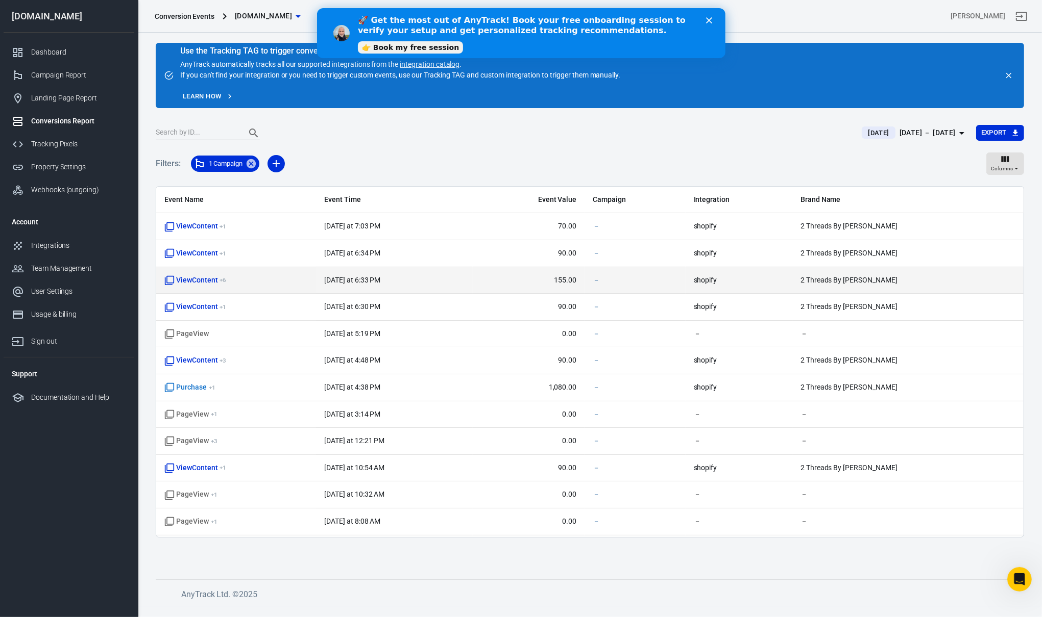
click at [200, 284] on span "ViewContent + 6" at bounding box center [195, 281] width 62 height 10
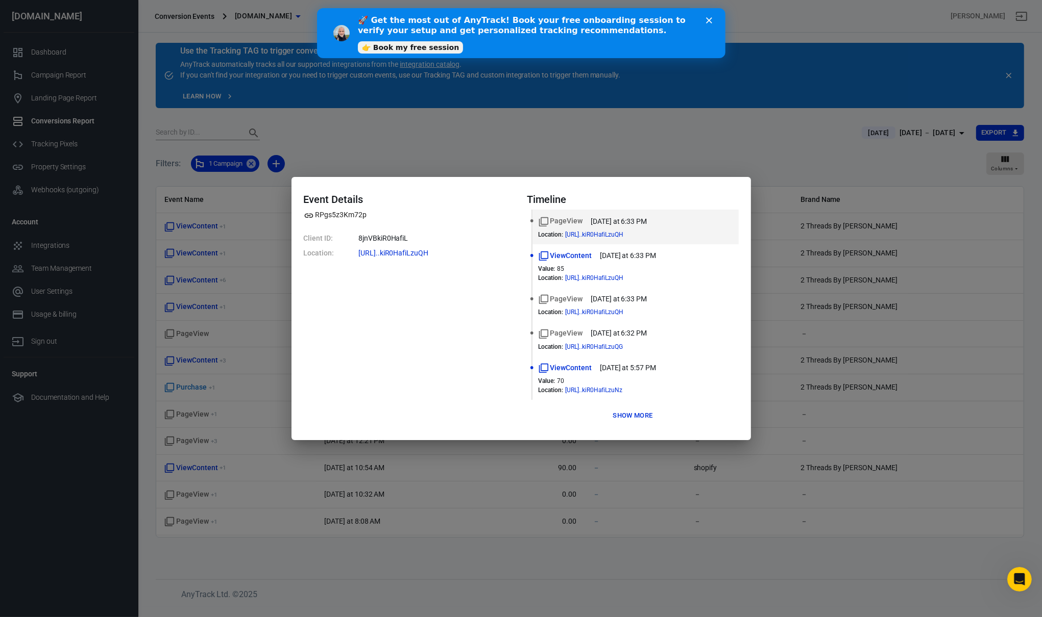
click at [204, 282] on div "Event Details RPgs5z3Km72p Client ID: 8jnVBkiR0HafiL Location: https://twothrea…" at bounding box center [521, 308] width 1042 height 617
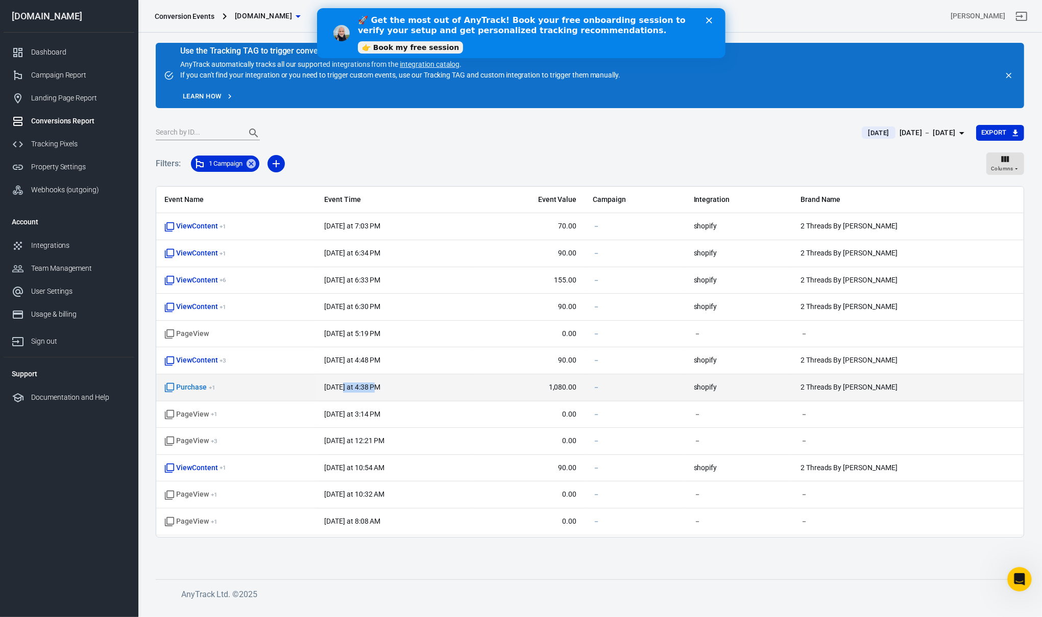
drag, startPoint x: 394, startPoint y: 393, endPoint x: 403, endPoint y: 393, distance: 9.2
click at [403, 393] on span "today at 4:38 PM" at bounding box center [394, 388] width 140 height 10
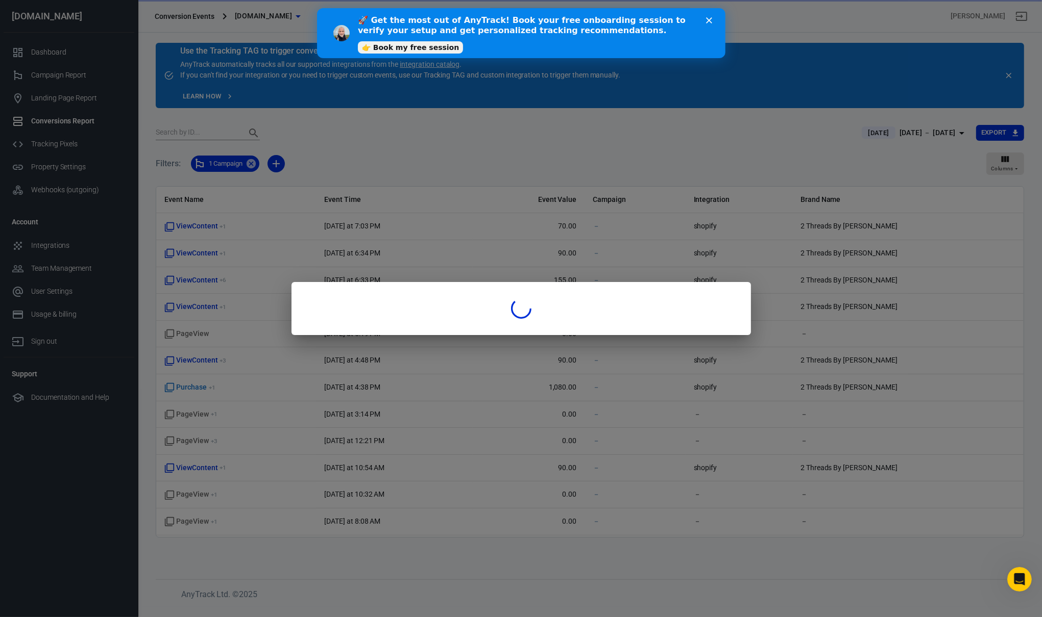
click at [423, 396] on div at bounding box center [521, 308] width 1042 height 617
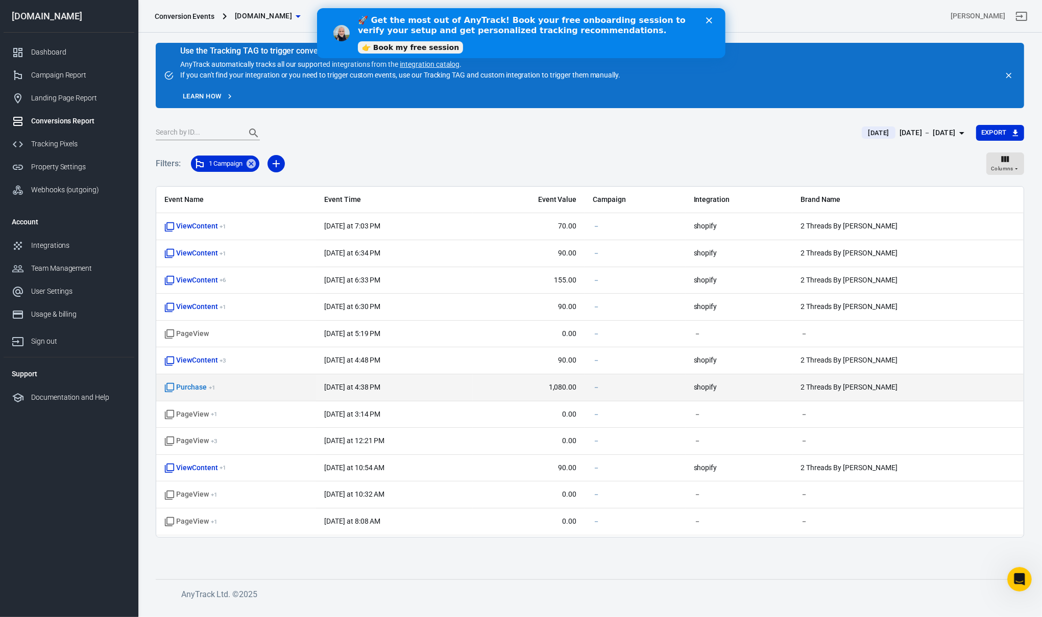
click at [199, 393] on body "Conversion Events twothreadsbyedmonds.com Find anything... ⌘ + K Graham Hawks t…" at bounding box center [521, 320] width 1042 height 575
click at [204, 393] on span "Purchase + 1" at bounding box center [189, 388] width 51 height 10
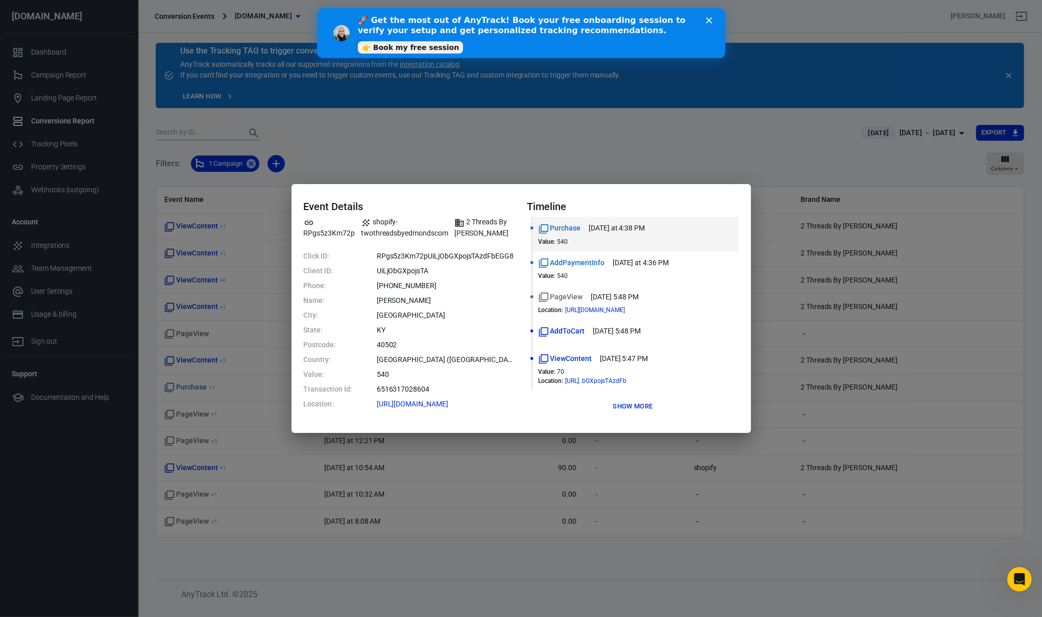
click at [430, 357] on dd "United States (US)" at bounding box center [446, 360] width 138 height 11
click at [422, 382] on dl "Click ID: RPgs5z3Km72pUiLjObGXpojsTAzdFbEGG8 Client ID: UiLjObGXpojsTA Phone: +…" at bounding box center [409, 330] width 211 height 159
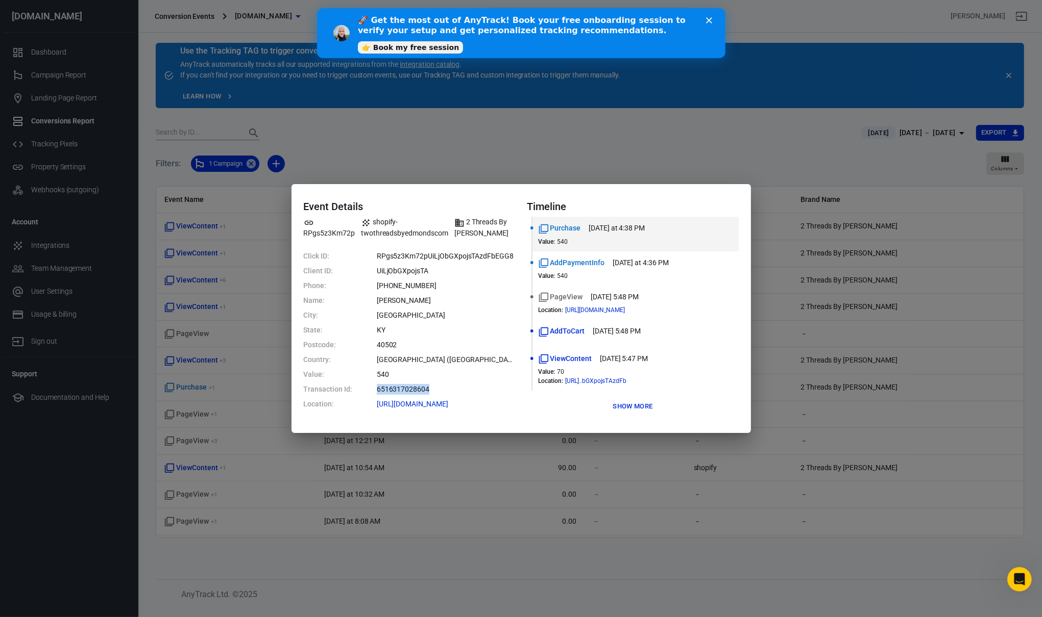
click at [422, 382] on dl "Click ID: RPgs5z3Km72pUiLjObGXpojsTAzdFbEGG8 Client ID: UiLjObGXpojsTA Phone: +…" at bounding box center [409, 330] width 211 height 159
click at [443, 380] on dd "540" at bounding box center [446, 374] width 138 height 11
click at [464, 357] on dd "United States (US)" at bounding box center [446, 360] width 138 height 11
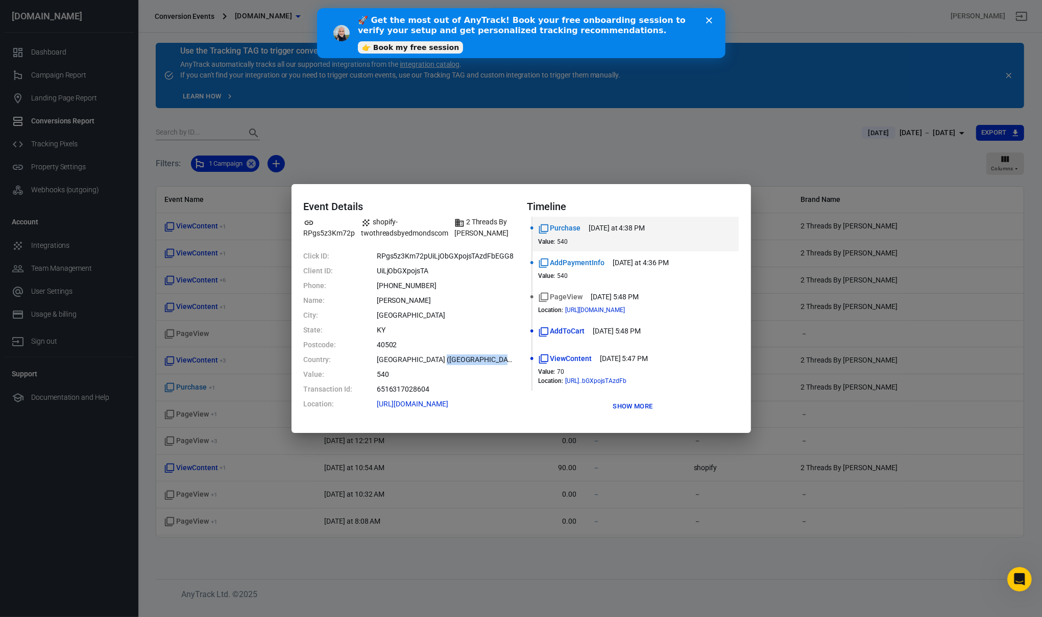
click at [464, 357] on dd "United States (US)" at bounding box center [446, 360] width 138 height 11
click at [471, 344] on dd "40502" at bounding box center [446, 345] width 138 height 11
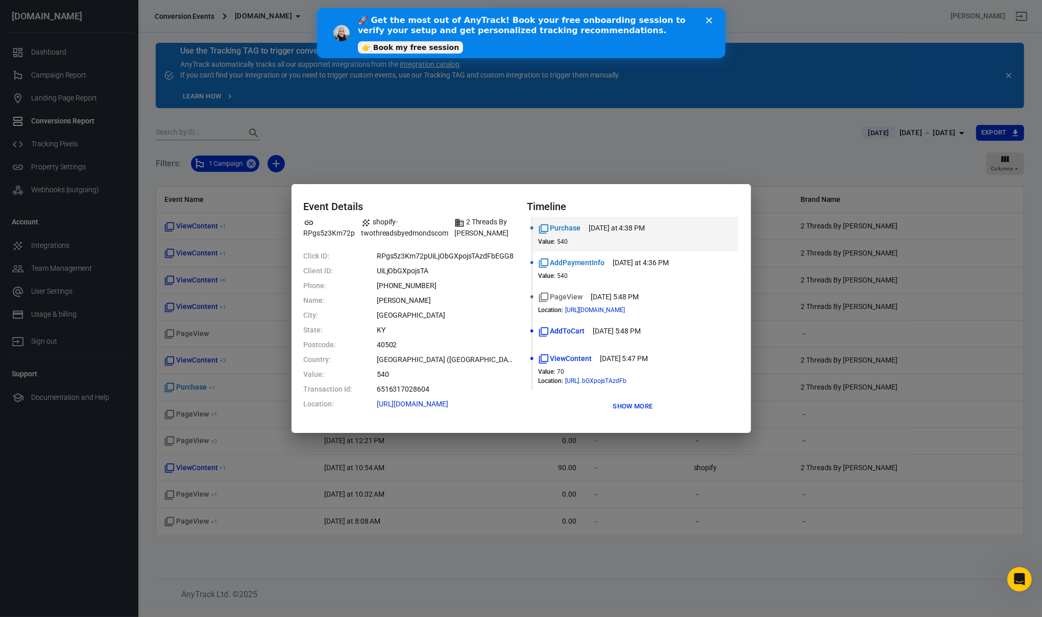
click at [477, 329] on dd "KY" at bounding box center [446, 330] width 138 height 11
click at [480, 317] on dd "Lexington" at bounding box center [446, 315] width 138 height 11
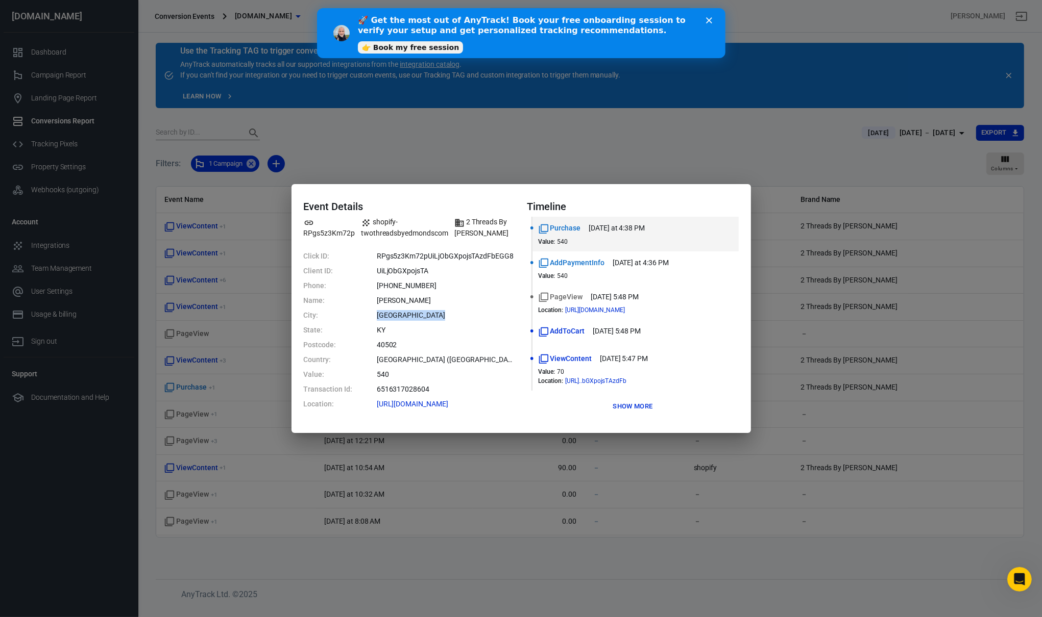
click at [480, 317] on dd "Lexington" at bounding box center [446, 315] width 138 height 11
click at [482, 308] on dl "Click ID: RPgs5z3Km72pUiLjObGXpojsTAzdFbEGG8 Client ID: UiLjObGXpojsTA Phone: +…" at bounding box center [409, 330] width 211 height 159
click at [1018, 311] on div "Event Details RPgs5z3Km72p shopify-twothreadsbyedmondscom 2 Threads By Edmonds …" at bounding box center [521, 308] width 1042 height 617
